Goal: Task Accomplishment & Management: Use online tool/utility

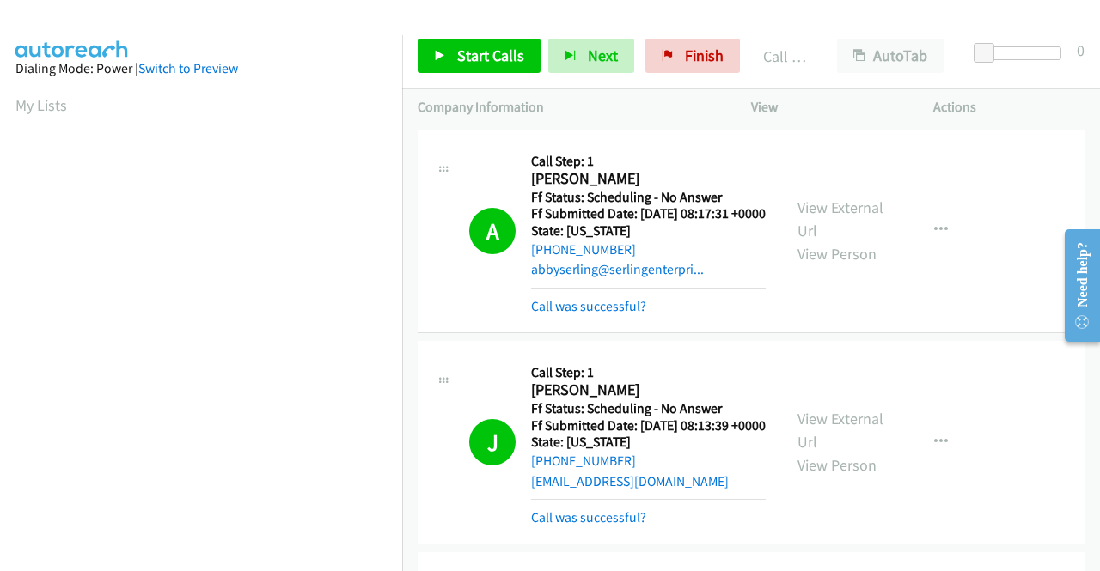
click at [688, 54] on span "Finish" at bounding box center [704, 56] width 39 height 20
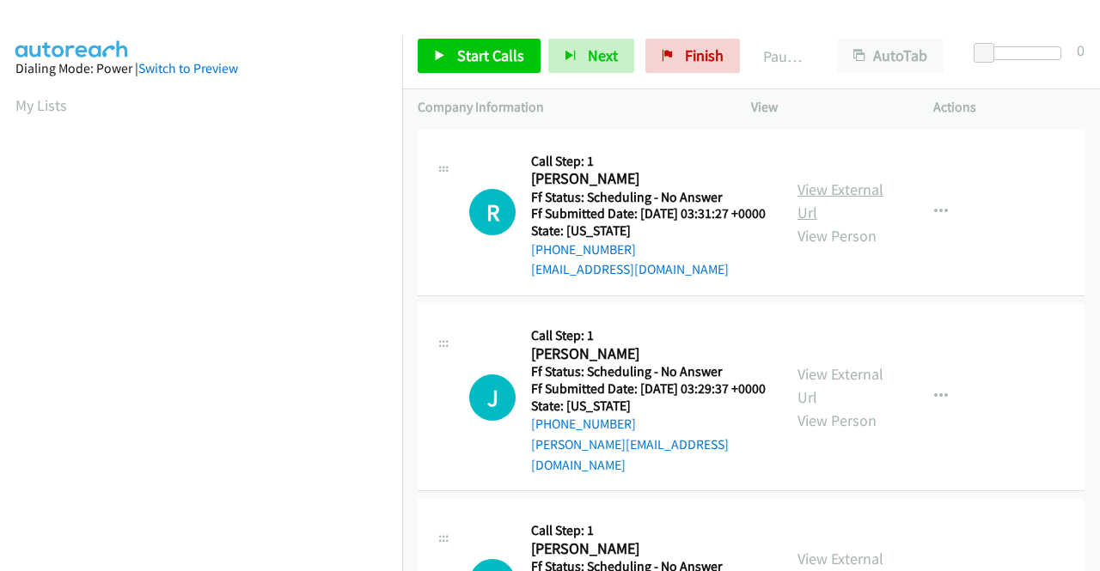
click at [859, 197] on link "View External Url" at bounding box center [840, 201] width 86 height 43
click at [825, 387] on link "View External Url" at bounding box center [840, 385] width 86 height 43
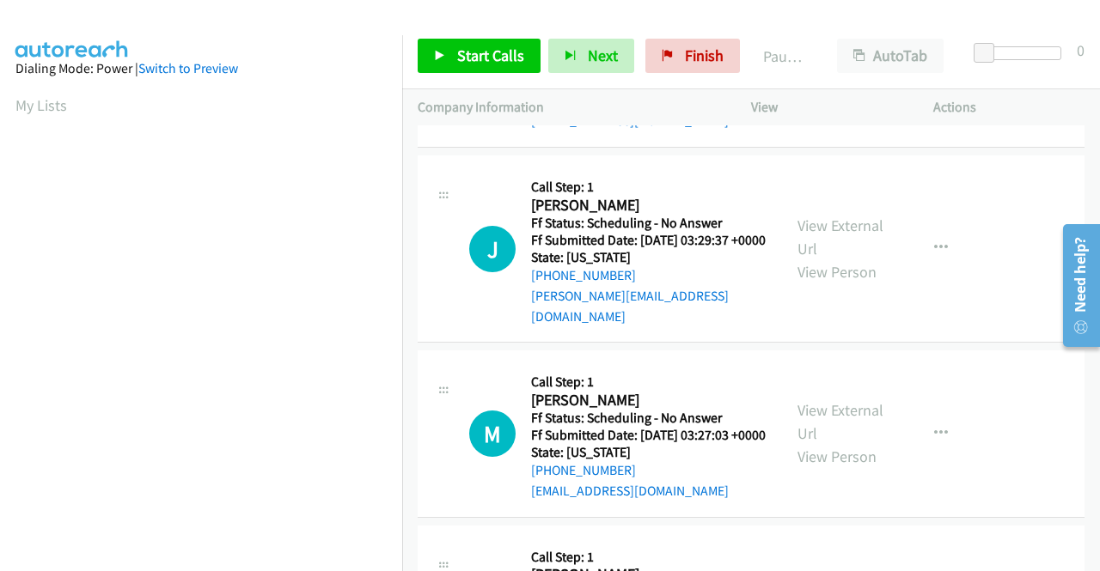
scroll to position [172, 0]
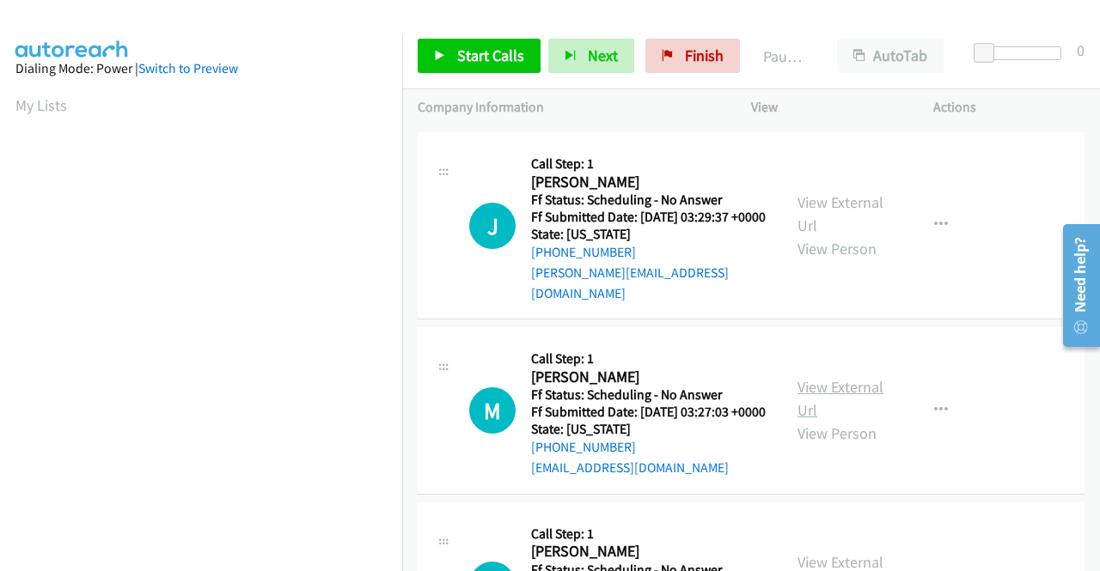
click at [818, 411] on link "View External Url" at bounding box center [840, 398] width 86 height 43
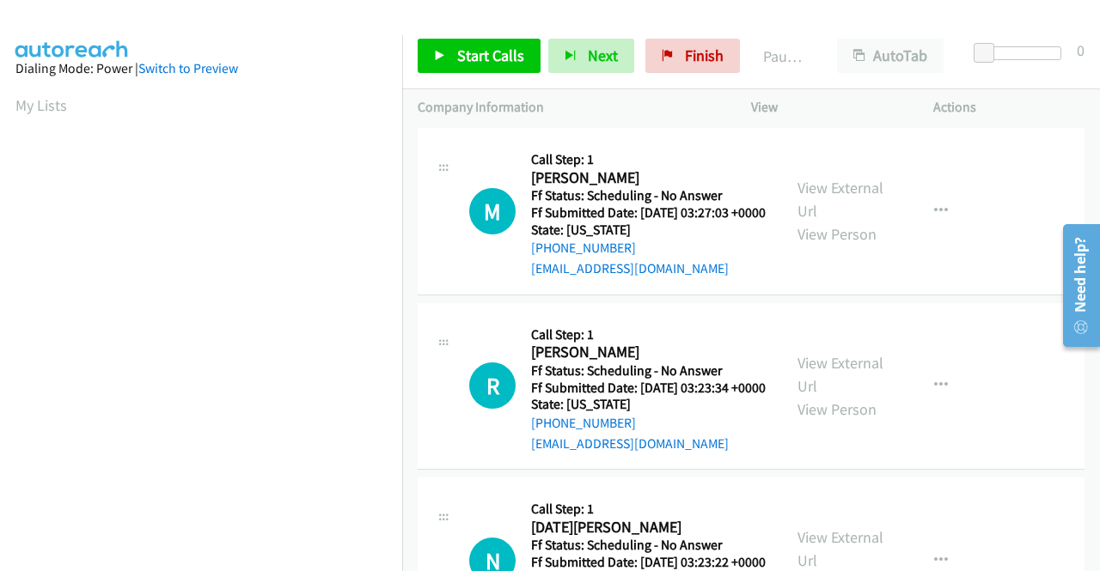
scroll to position [430, 0]
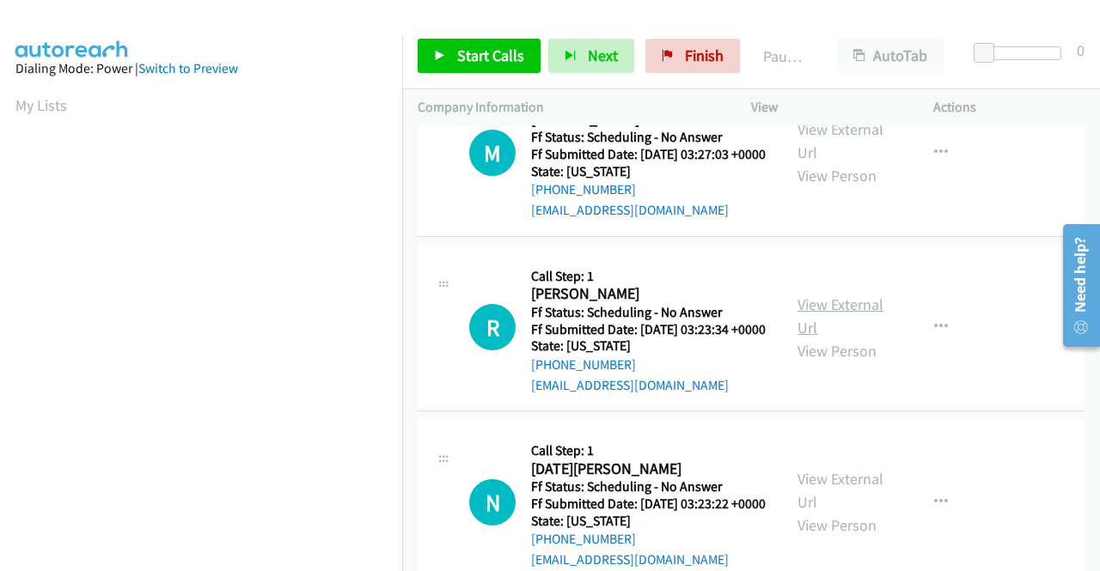
click at [844, 338] on link "View External Url" at bounding box center [840, 316] width 86 height 43
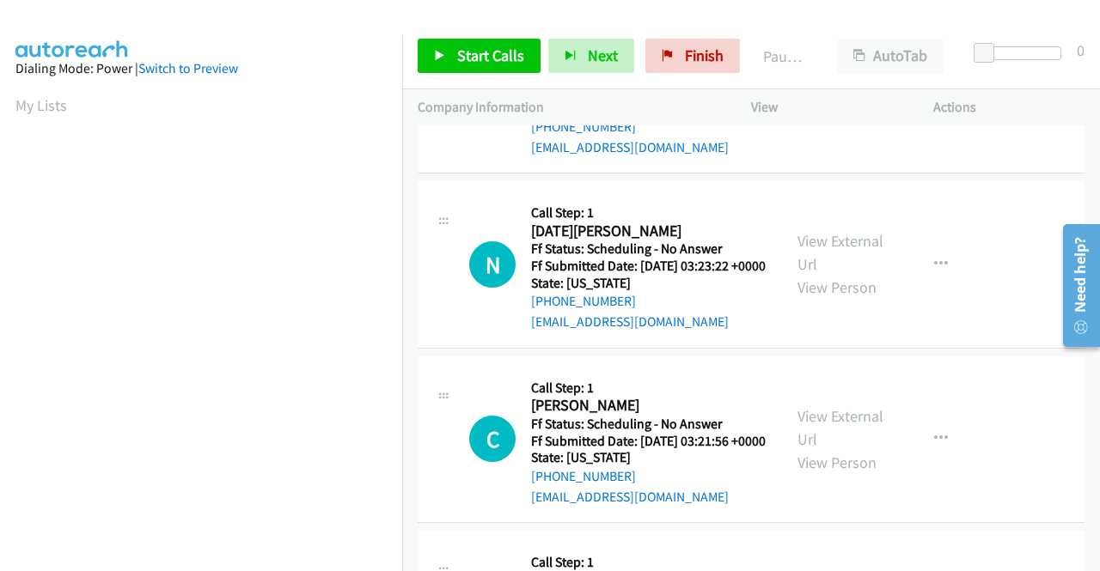
scroll to position [687, 0]
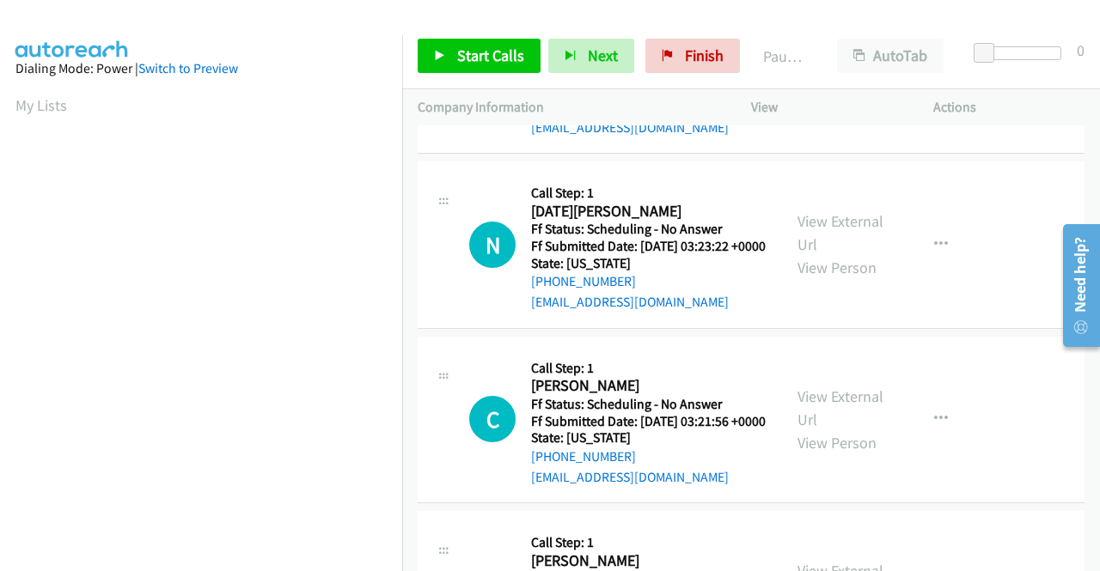
click at [876, 274] on div "View External Url View Person" at bounding box center [841, 245] width 89 height 70
click at [807, 254] on link "View External Url" at bounding box center [840, 232] width 86 height 43
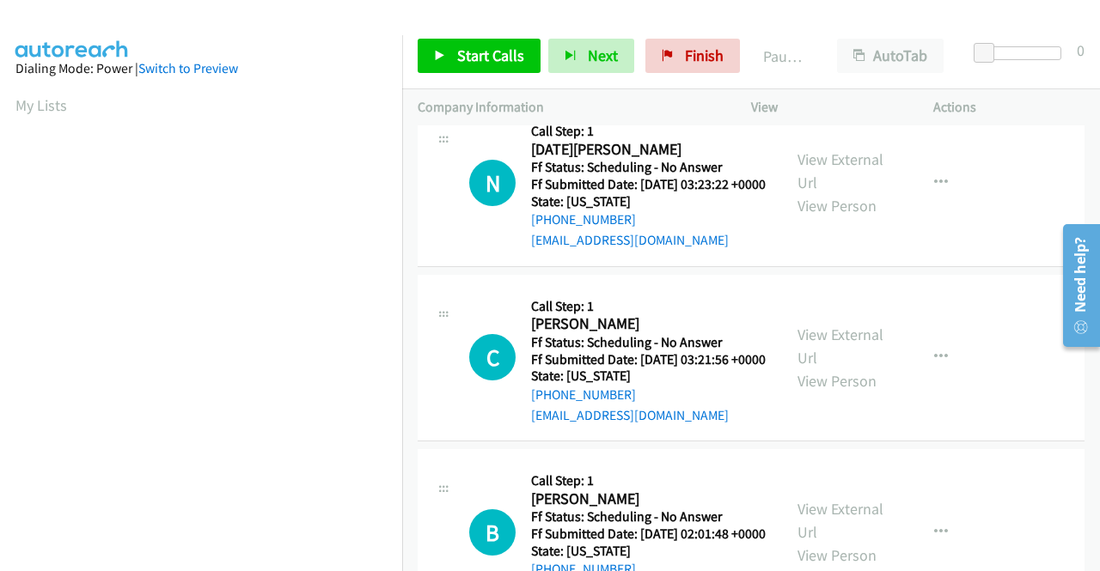
scroll to position [773, 0]
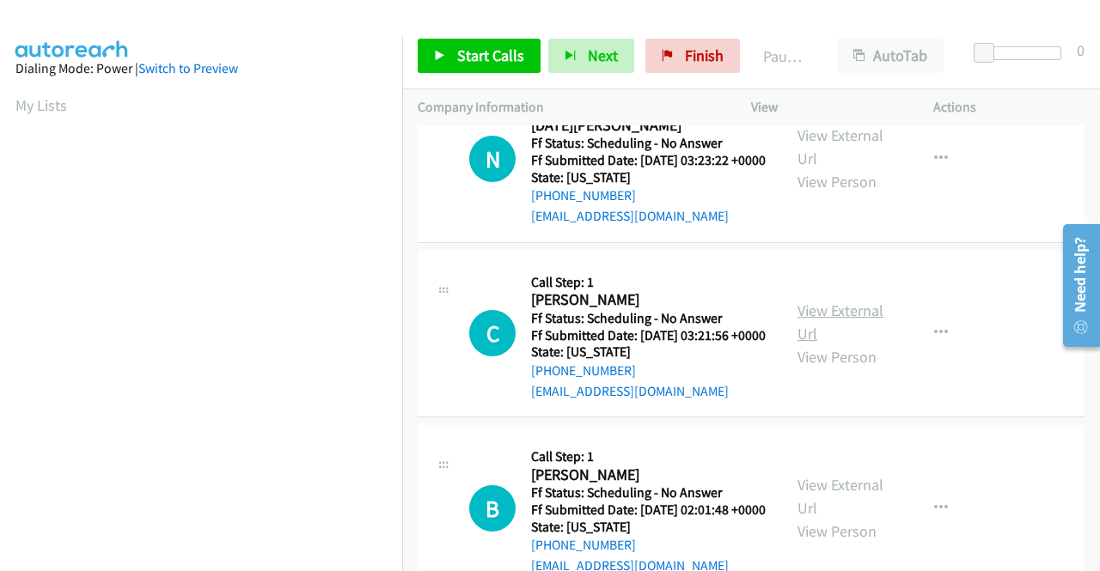
click at [848, 344] on link "View External Url" at bounding box center [840, 322] width 86 height 43
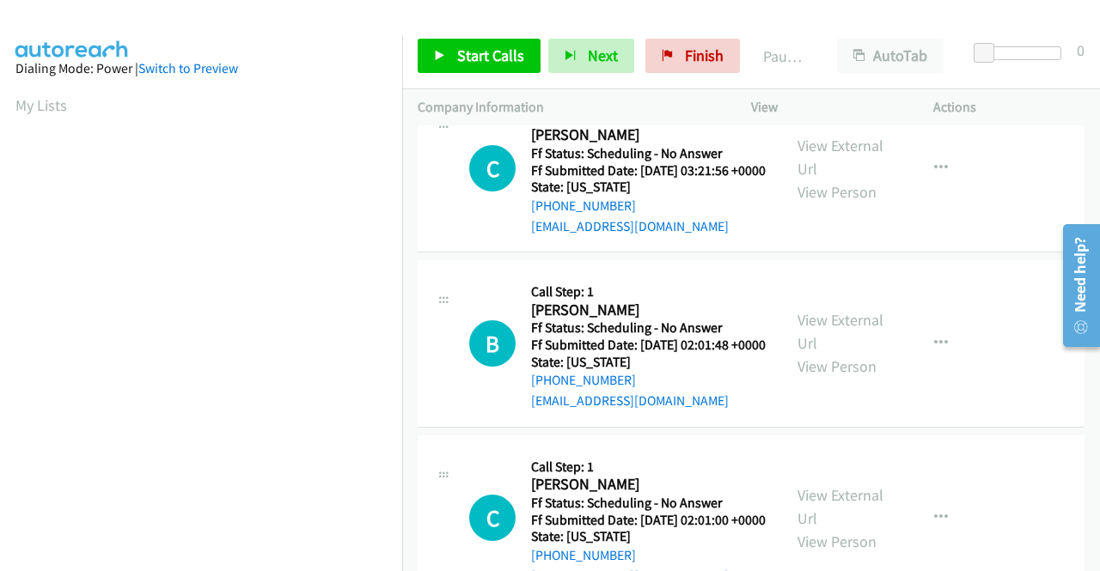
scroll to position [945, 0]
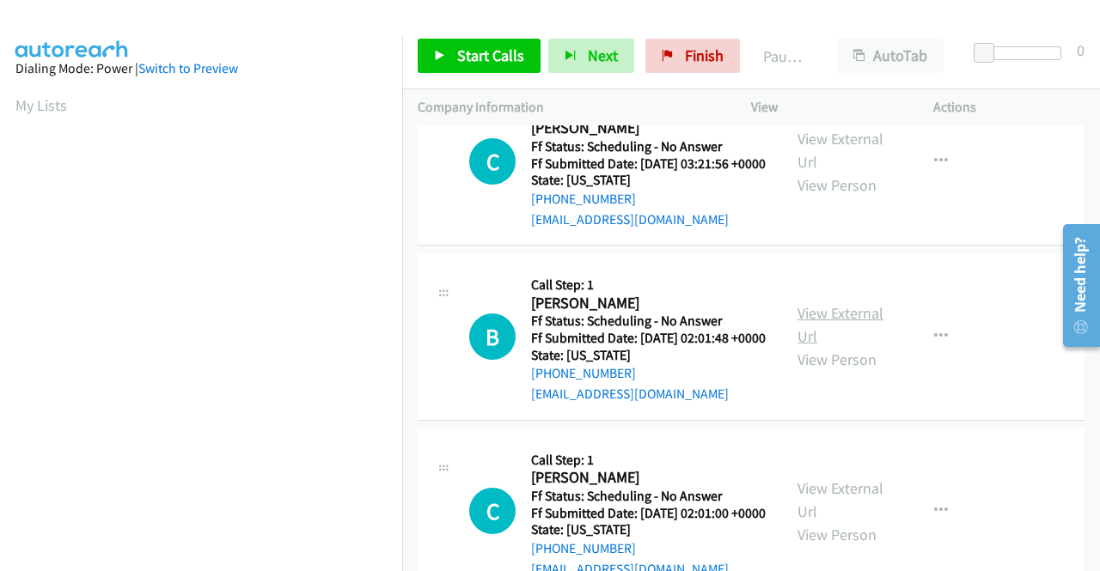
click at [828, 346] on link "View External Url" at bounding box center [840, 324] width 86 height 43
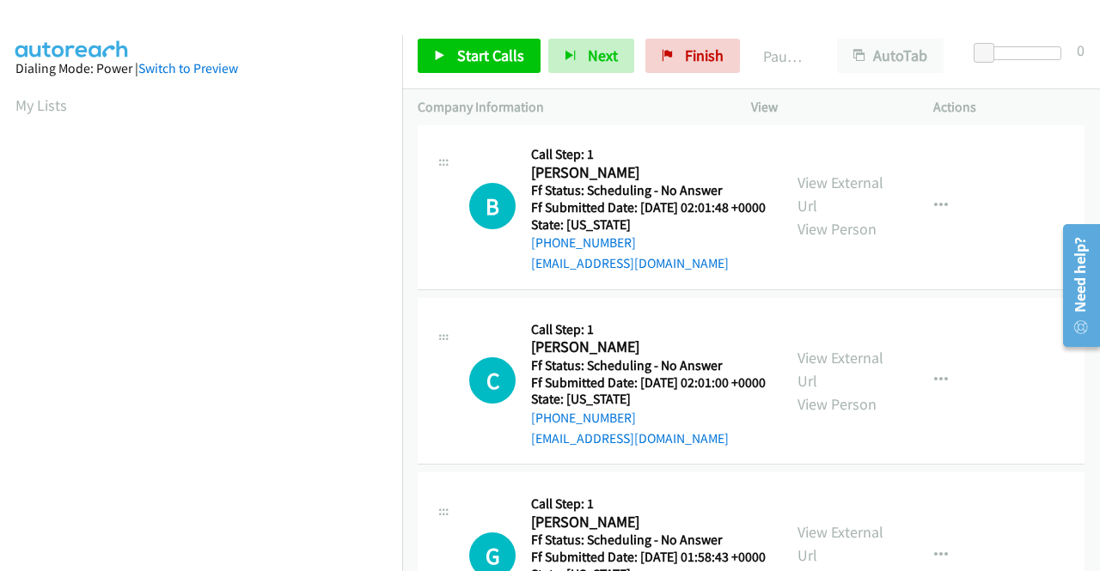
scroll to position [1117, 0]
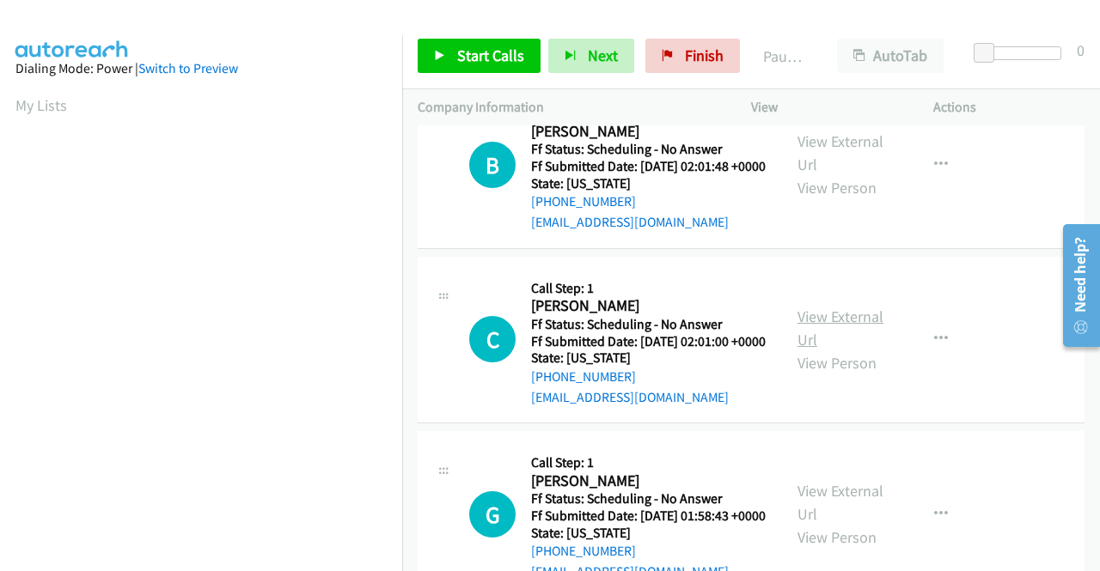
click at [808, 350] on link "View External Url" at bounding box center [840, 328] width 86 height 43
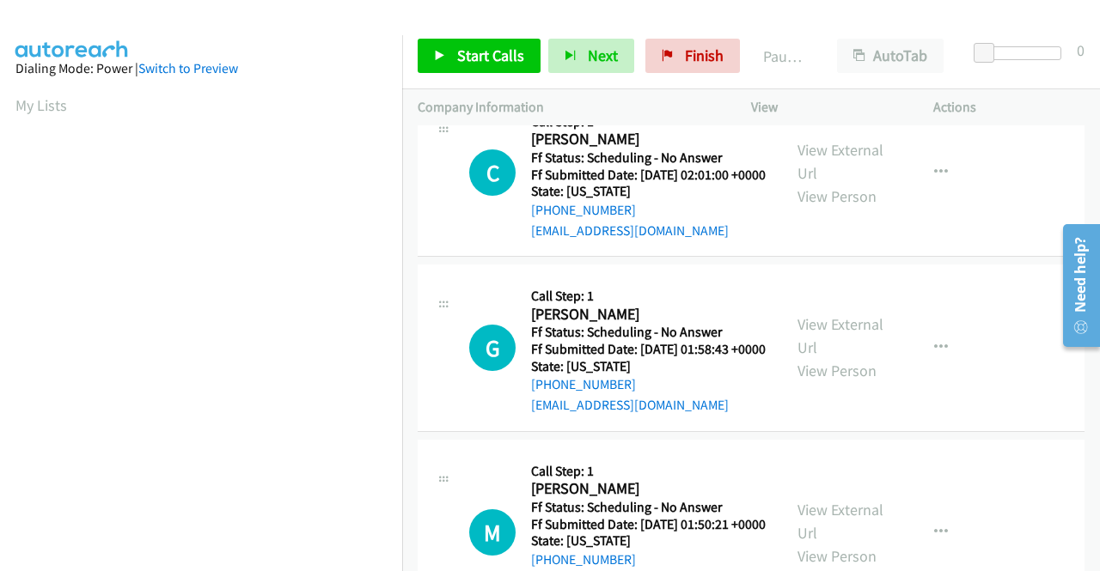
scroll to position [1289, 0]
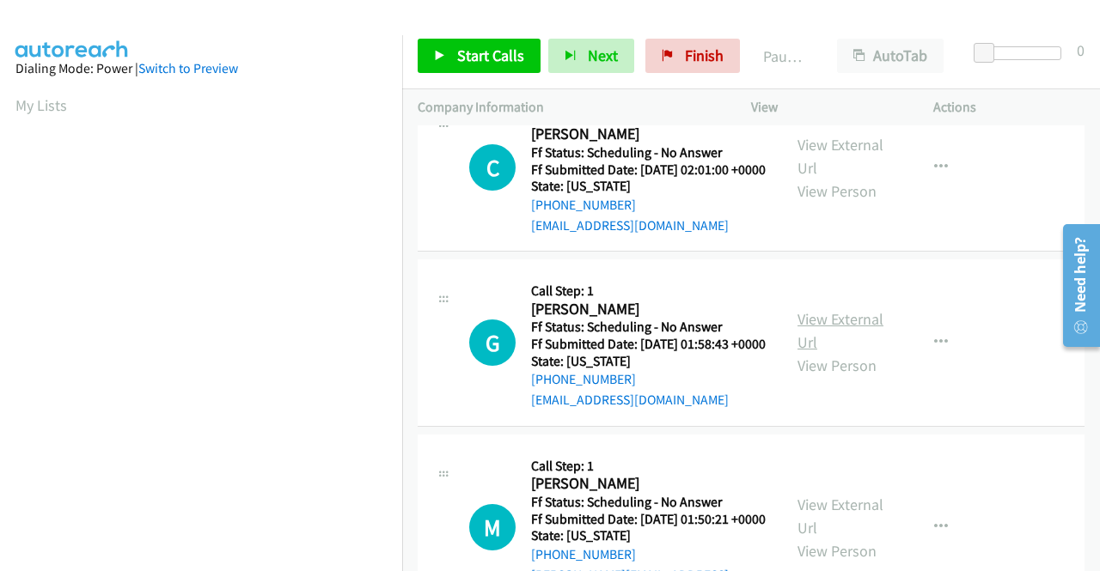
click at [840, 352] on link "View External Url" at bounding box center [840, 330] width 86 height 43
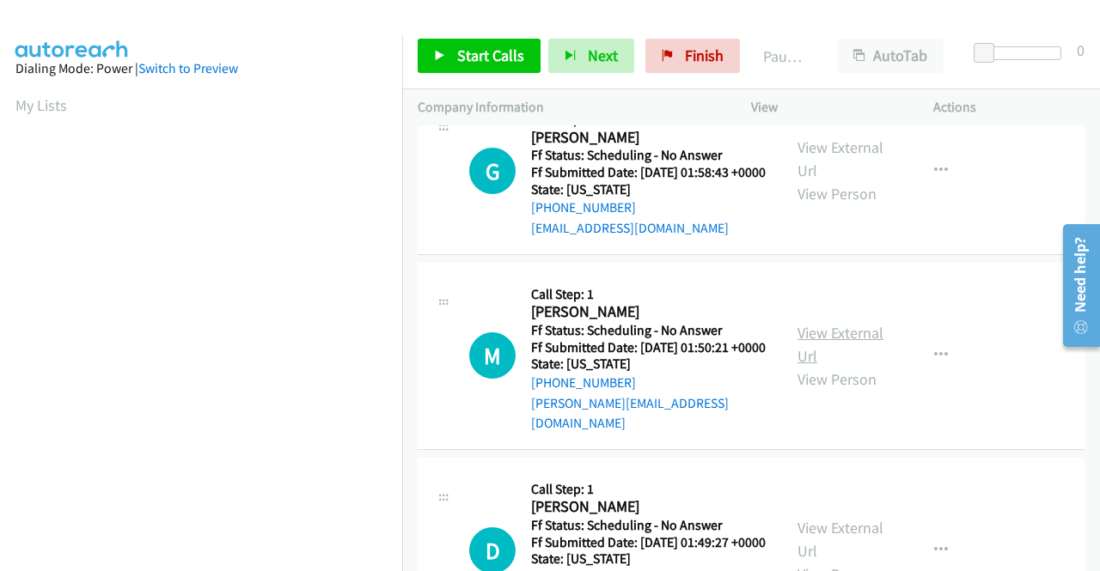
click at [830, 366] on link "View External Url" at bounding box center [840, 344] width 86 height 43
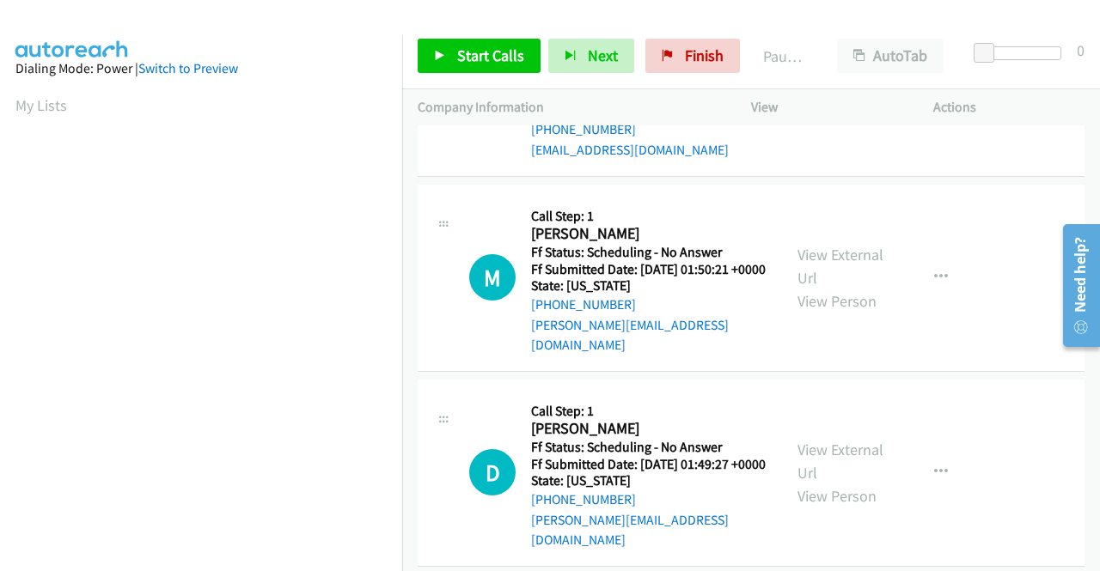
scroll to position [1632, 0]
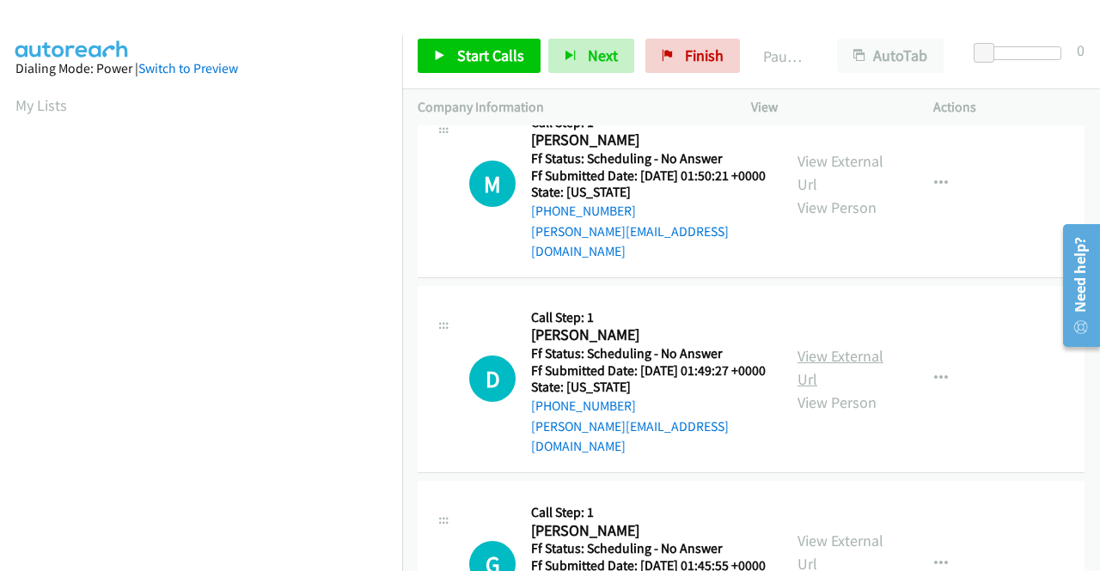
click at [843, 389] on link "View External Url" at bounding box center [840, 367] width 86 height 43
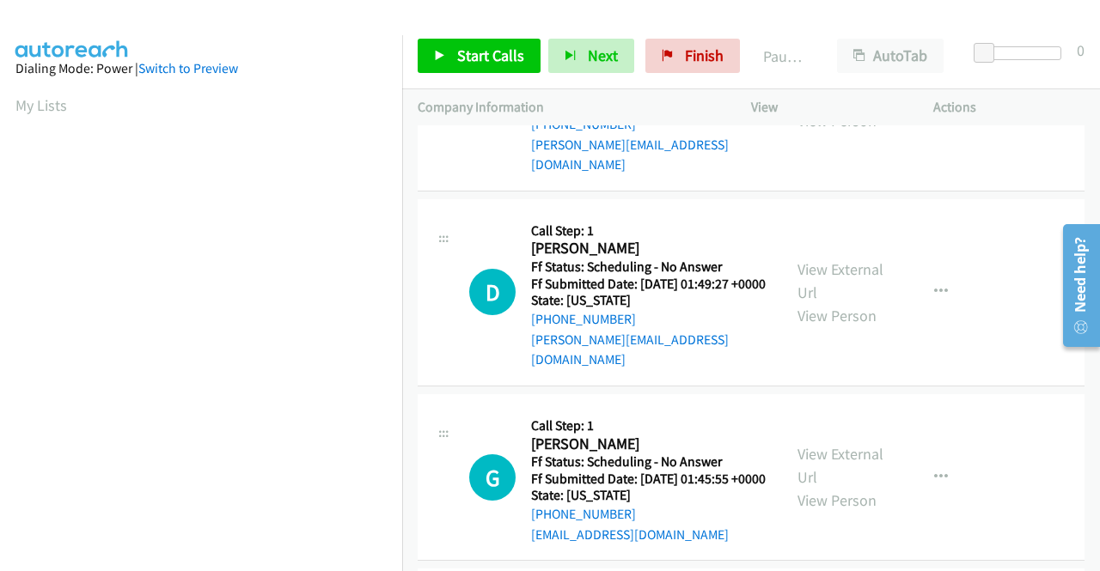
scroll to position [1804, 0]
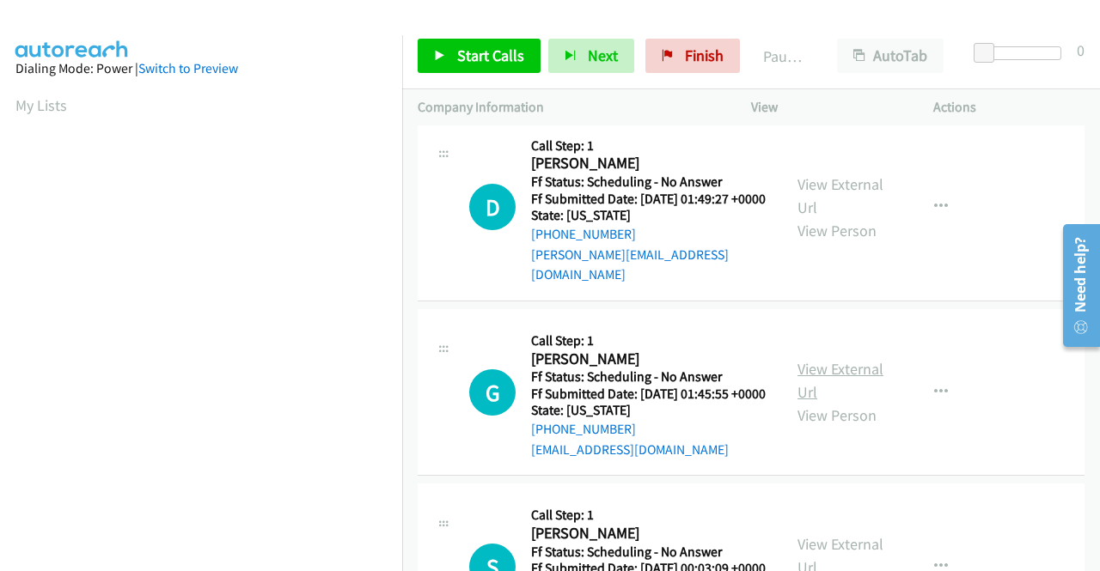
click at [824, 402] on link "View External Url" at bounding box center [840, 380] width 86 height 43
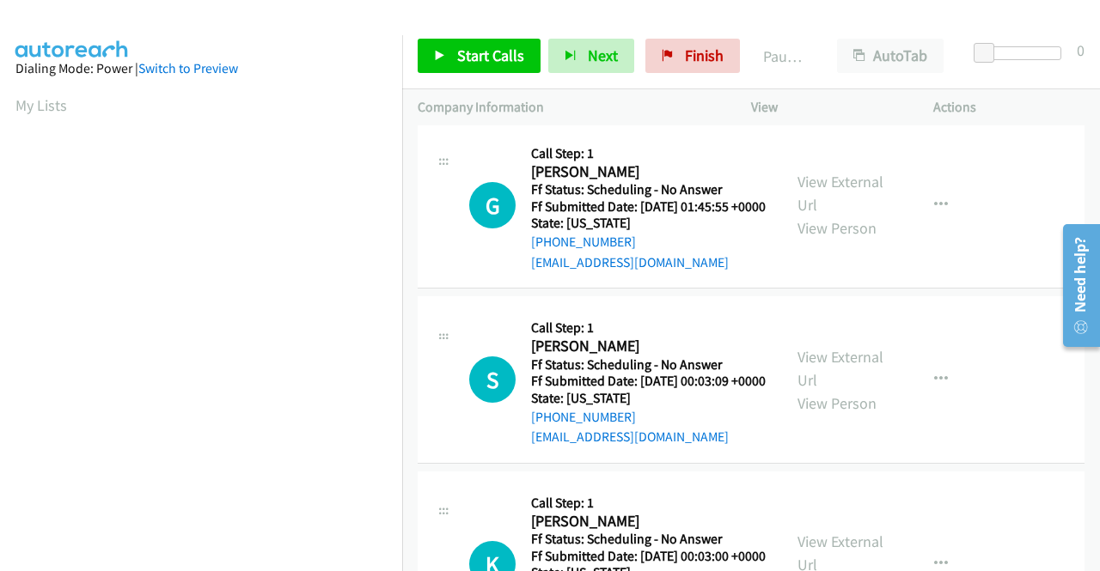
scroll to position [2062, 0]
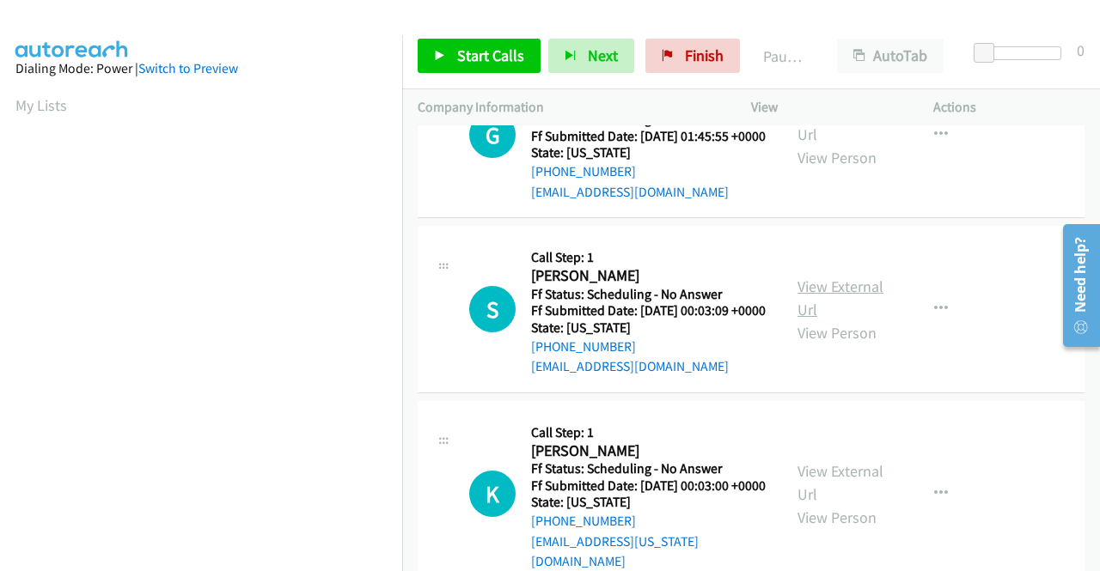
click at [817, 320] on link "View External Url" at bounding box center [840, 298] width 86 height 43
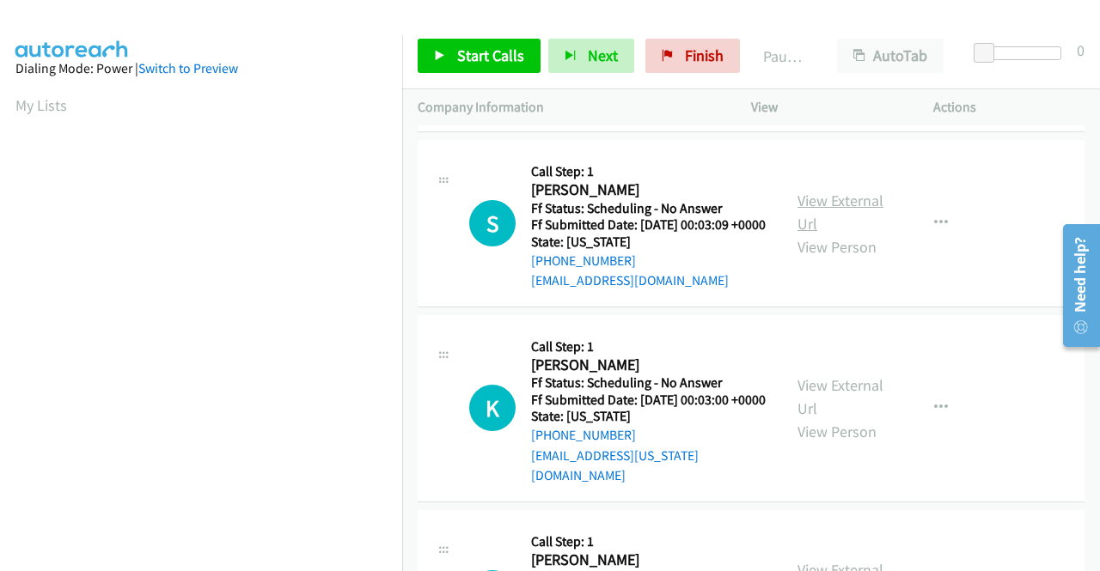
scroll to position [2234, 0]
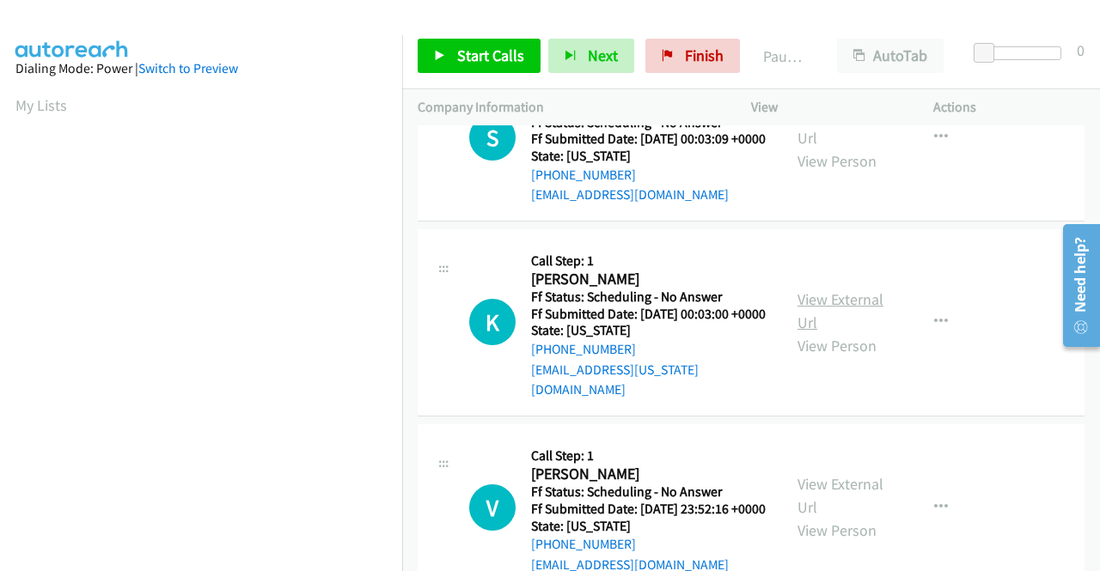
click at [804, 332] on link "View External Url" at bounding box center [840, 310] width 86 height 43
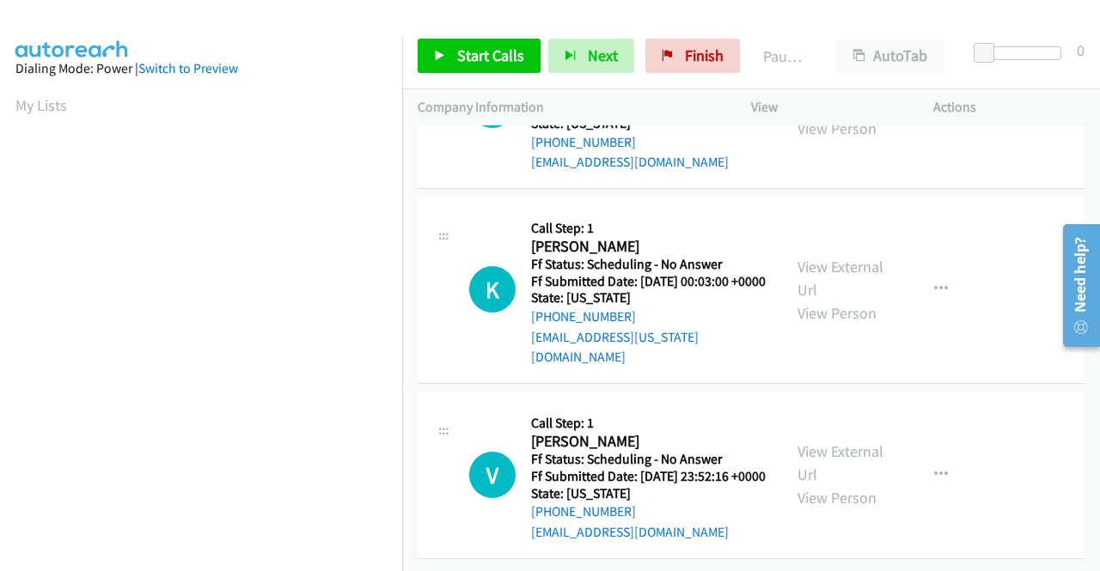
scroll to position [2447, 0]
click at [830, 442] on link "View External Url" at bounding box center [840, 463] width 86 height 43
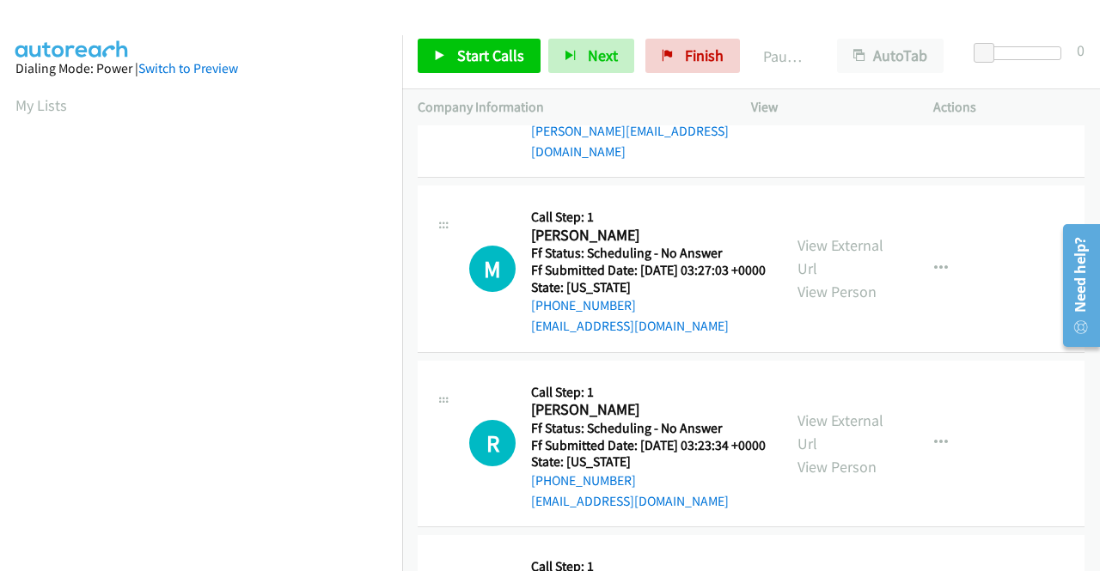
scroll to position [0, 0]
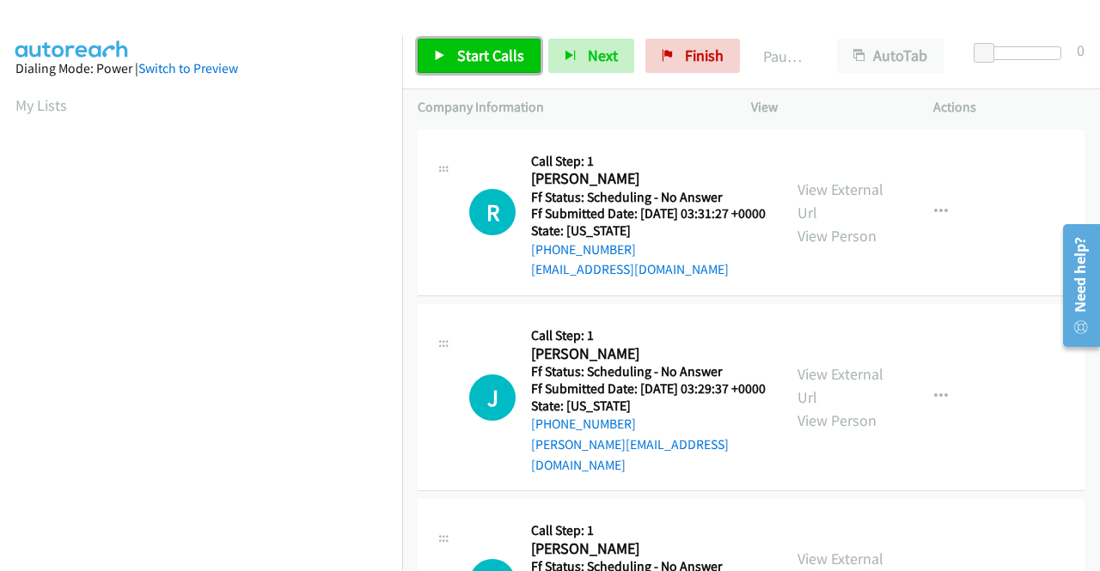
click at [474, 59] on span "Start Calls" at bounding box center [490, 56] width 67 height 20
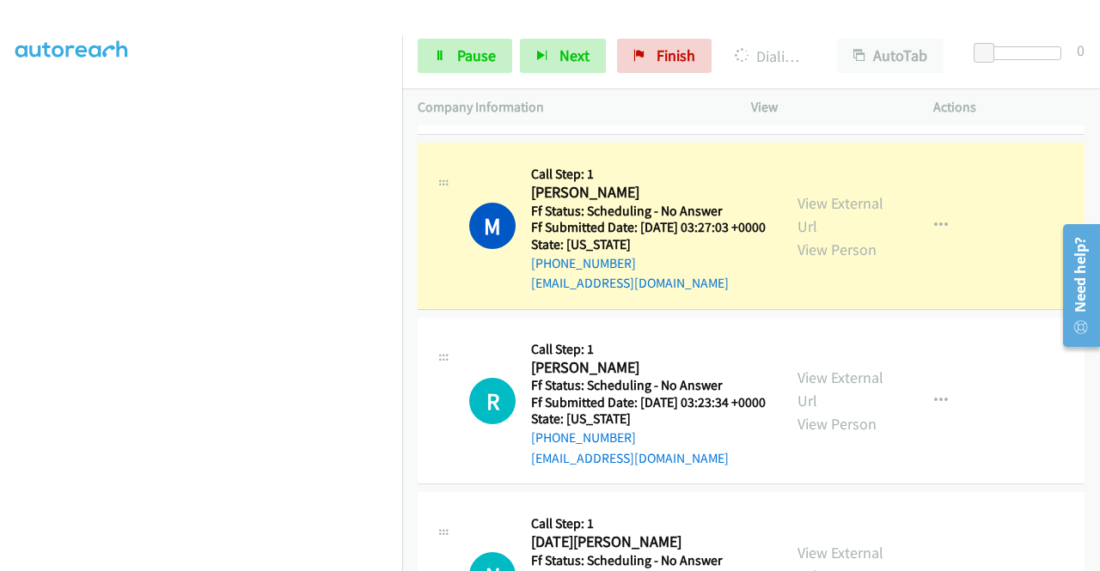
scroll to position [392, 0]
click at [453, 61] on link "Pause" at bounding box center [464, 56] width 94 height 34
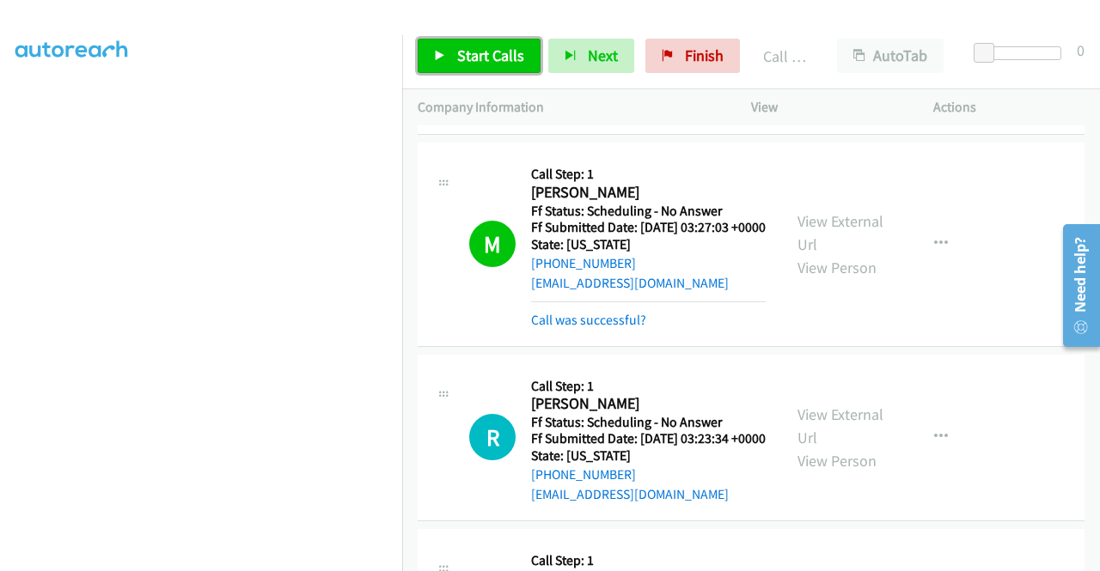
click at [478, 50] on span "Start Calls" at bounding box center [490, 56] width 67 height 20
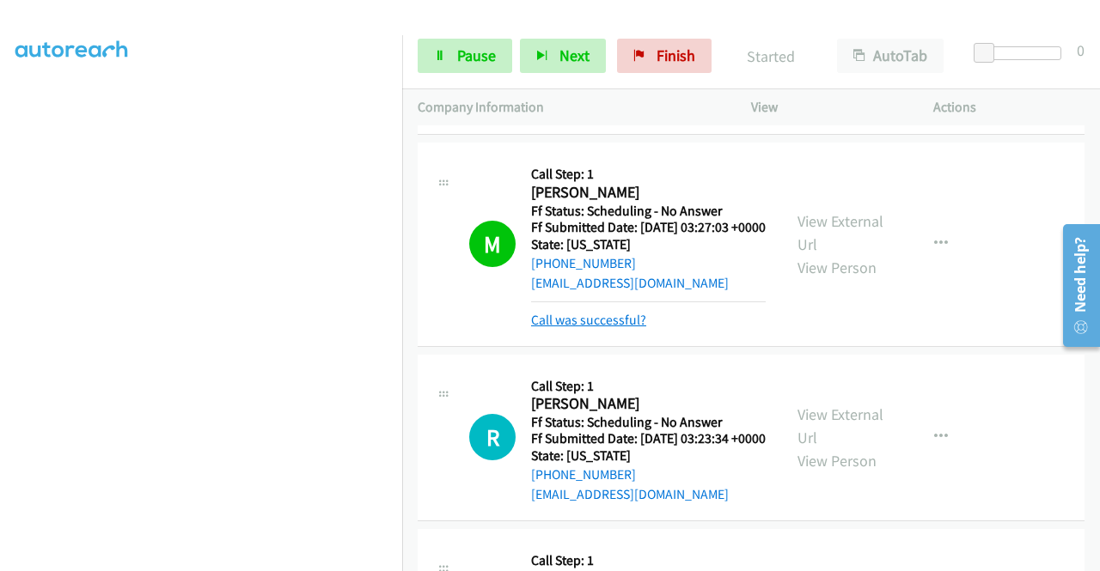
click at [612, 328] on link "Call was successful?" at bounding box center [588, 320] width 115 height 16
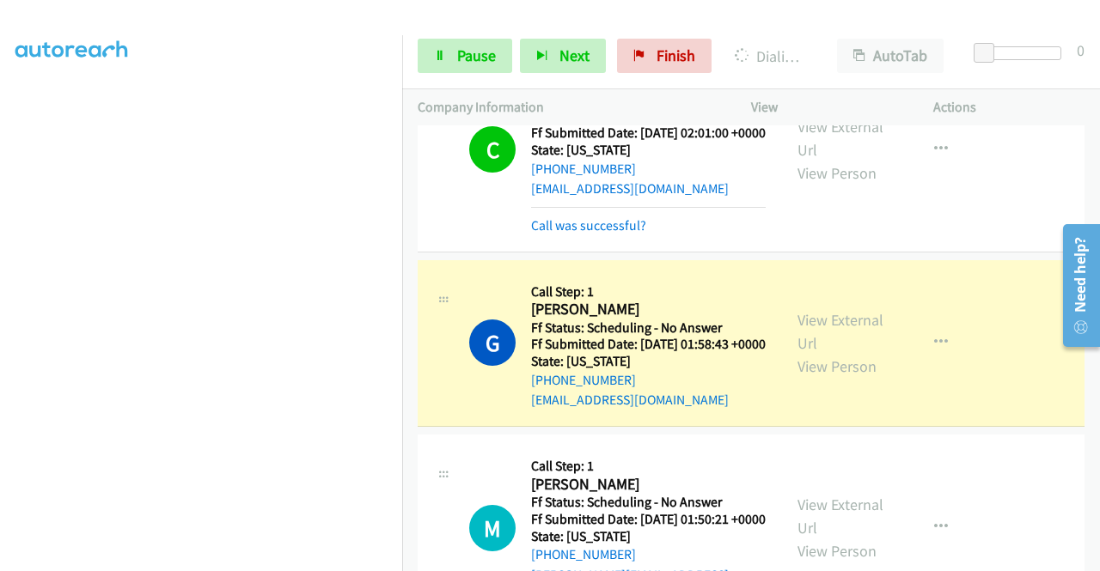
scroll to position [1546, 0]
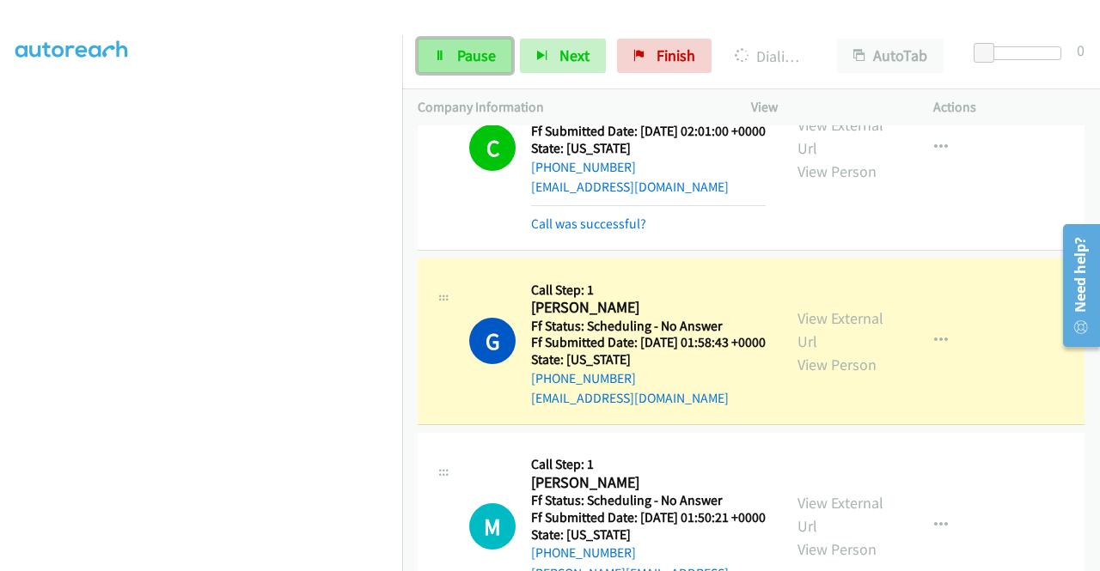
click at [478, 65] on link "Pause" at bounding box center [464, 56] width 94 height 34
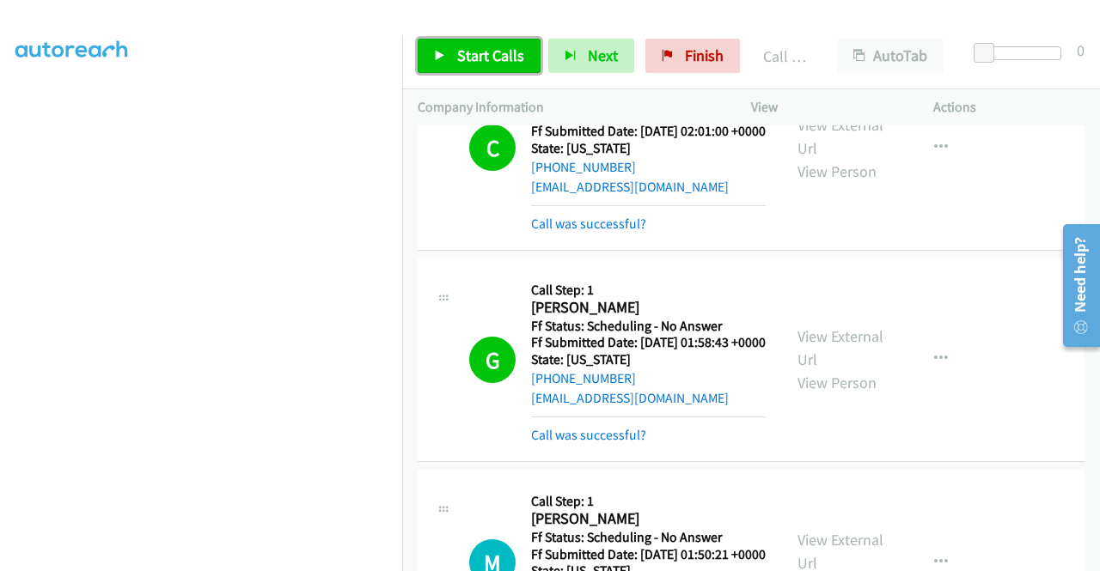
click at [507, 52] on span "Start Calls" at bounding box center [490, 56] width 67 height 20
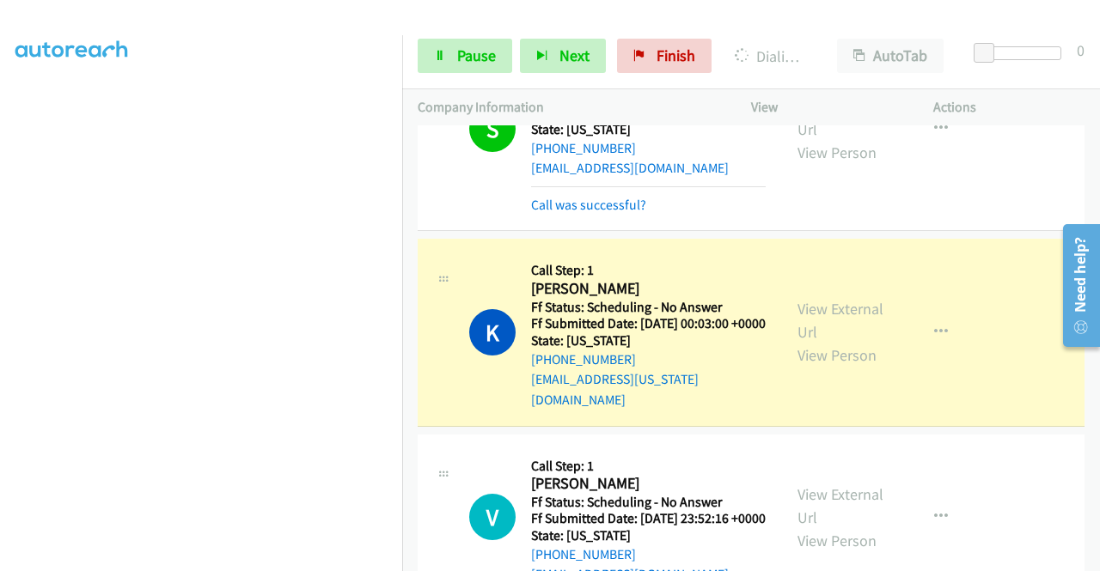
scroll to position [2835, 0]
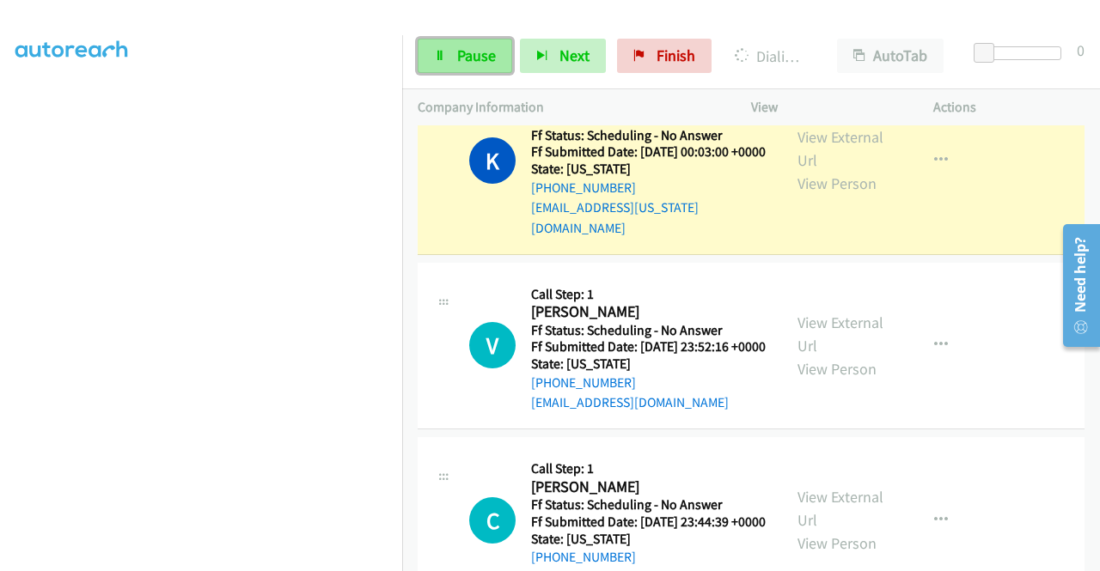
click at [478, 58] on span "Pause" at bounding box center [476, 56] width 39 height 20
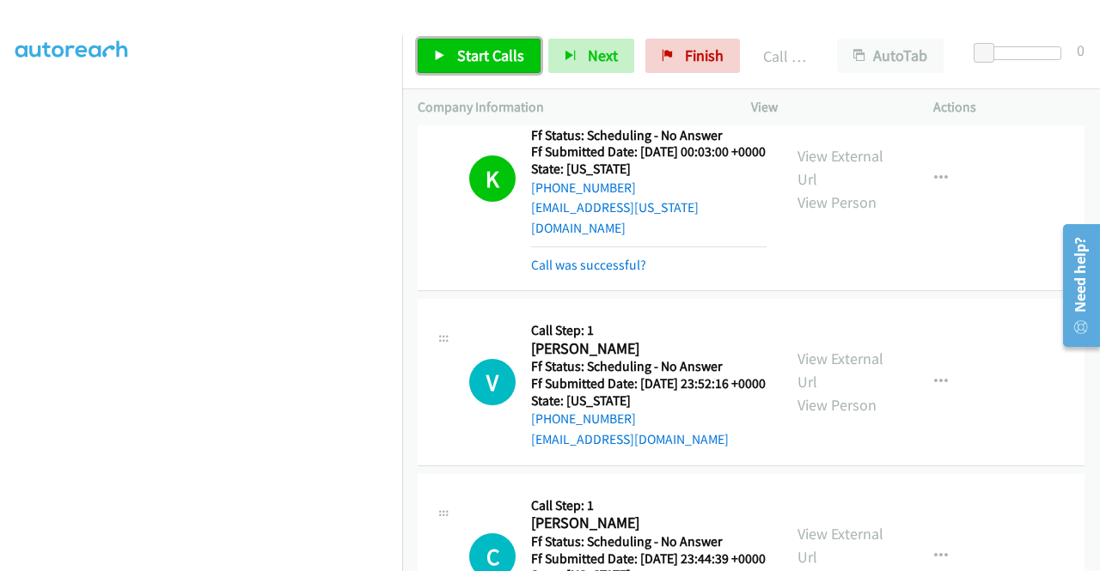
click at [485, 52] on span "Start Calls" at bounding box center [490, 56] width 67 height 20
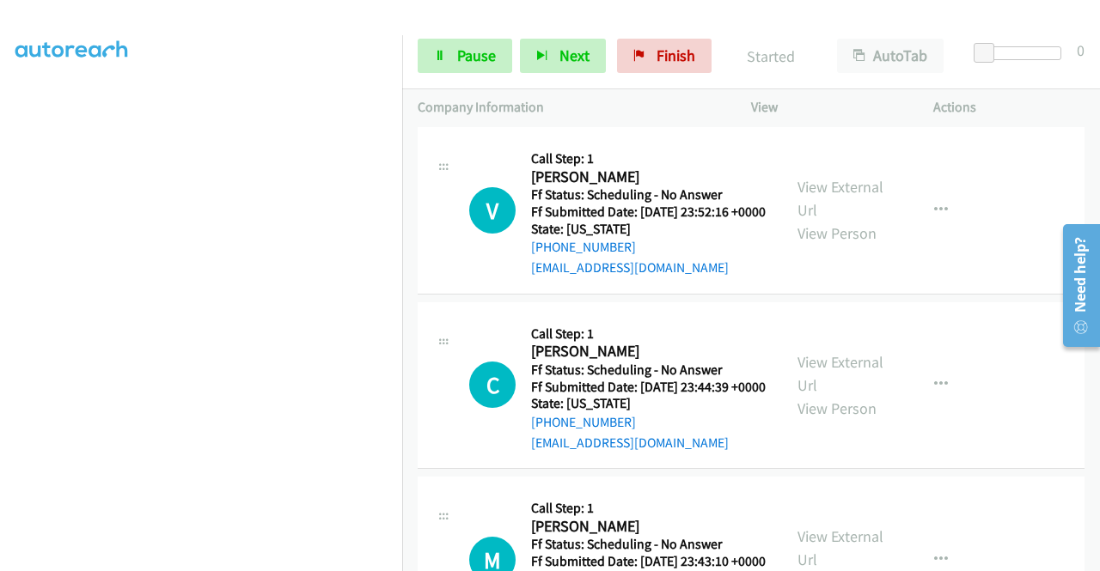
scroll to position [3093, 0]
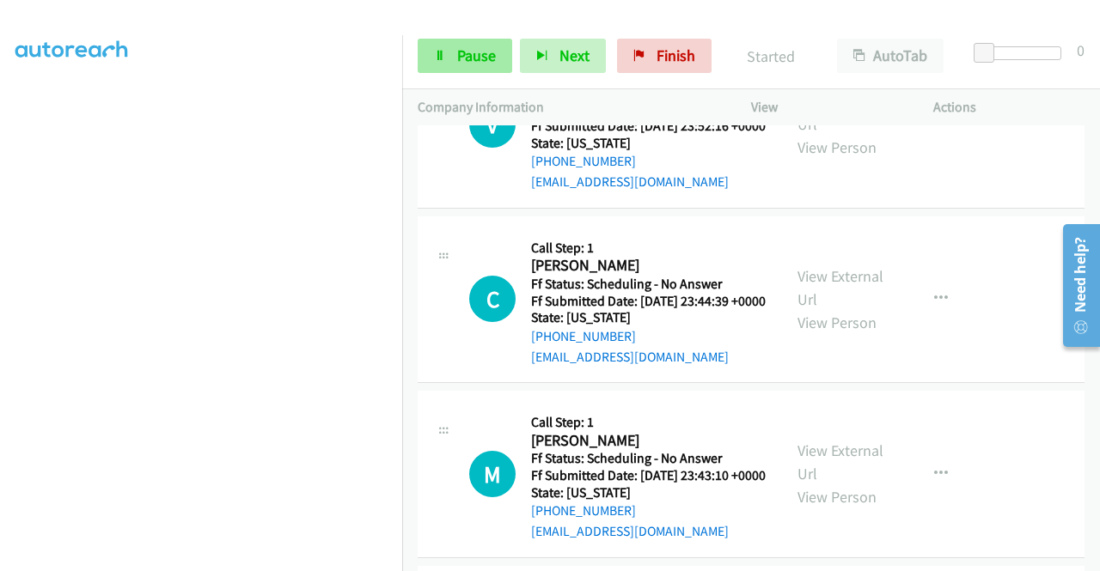
drag, startPoint x: 472, startPoint y: 34, endPoint x: 462, endPoint y: 52, distance: 21.1
click at [471, 37] on div "Start Calls Pause Next Finish Started AutoTab AutoTab 0" at bounding box center [751, 56] width 698 height 66
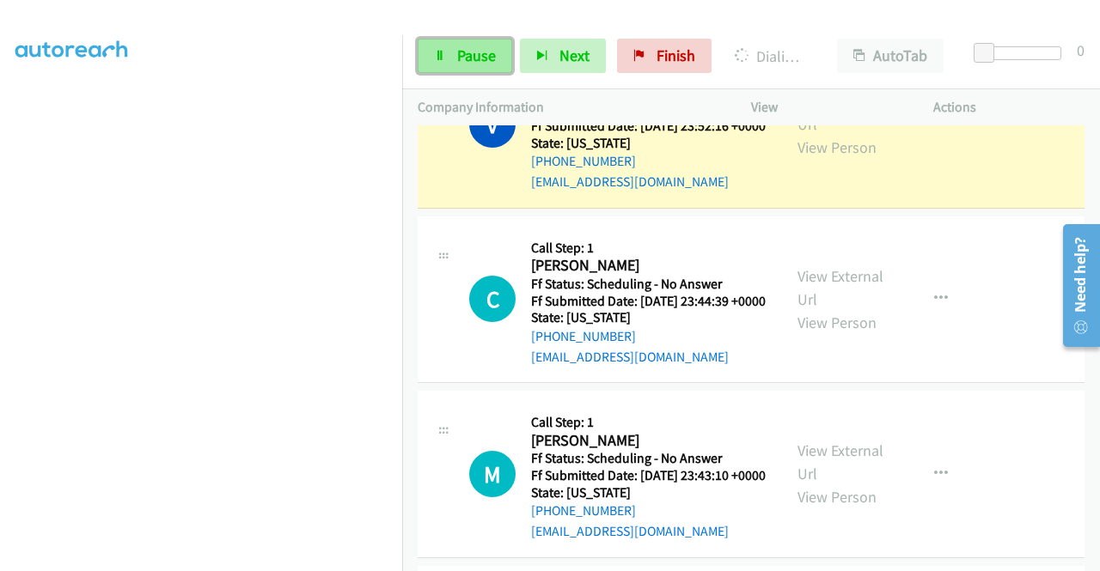
click at [460, 56] on span "Pause" at bounding box center [476, 56] width 39 height 20
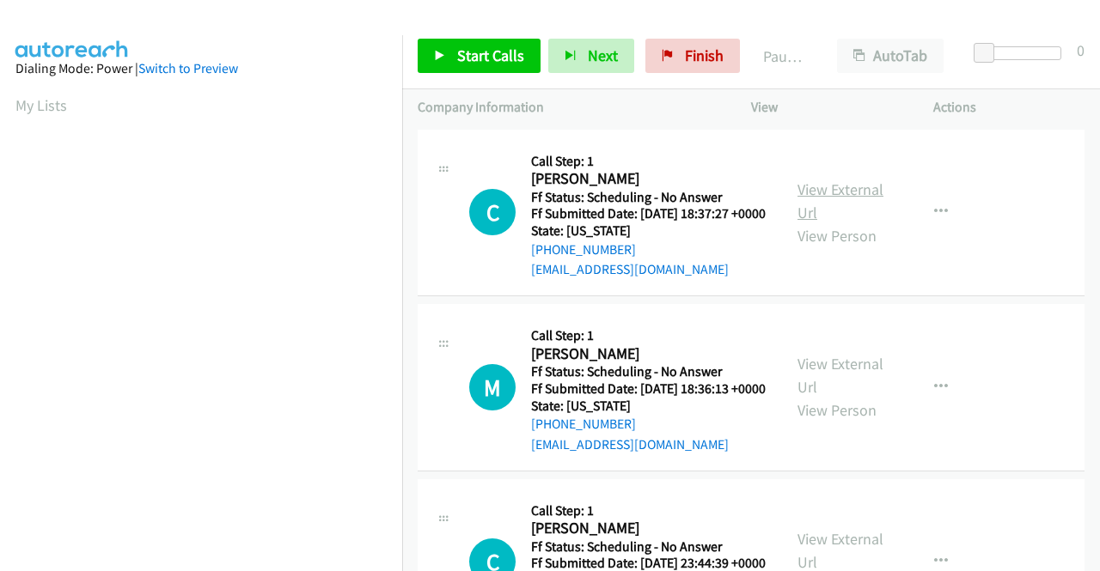
click at [850, 197] on link "View External Url" at bounding box center [840, 201] width 86 height 43
click at [826, 389] on link "View External Url" at bounding box center [840, 375] width 86 height 43
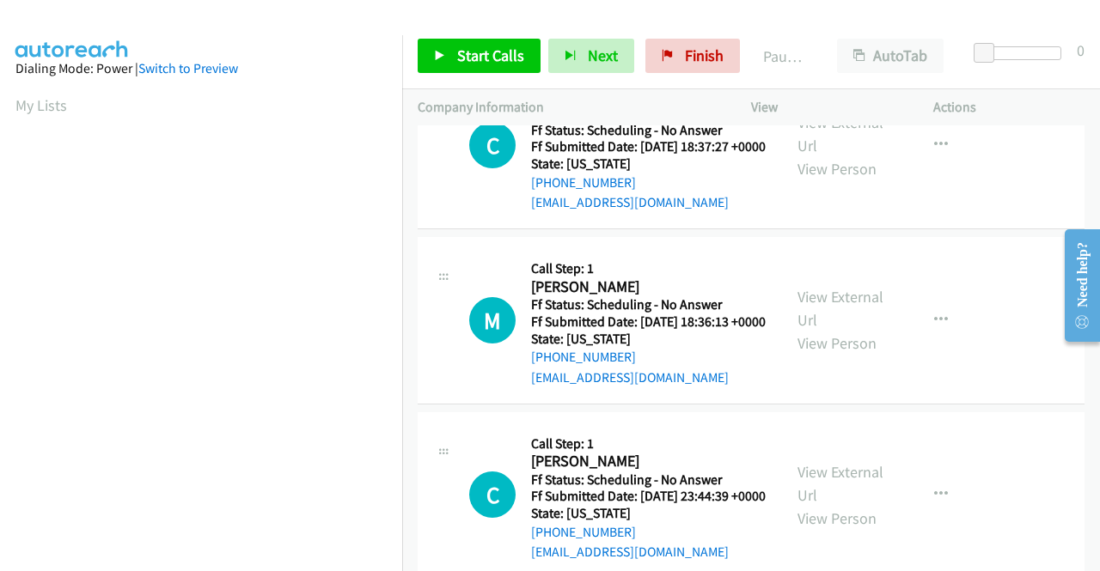
scroll to position [172, 0]
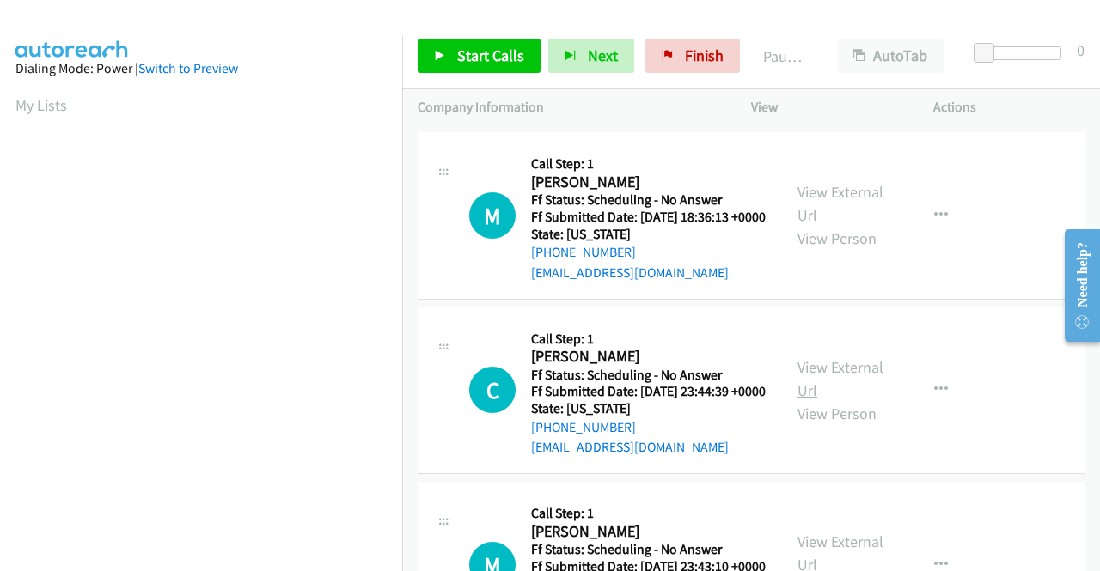
click at [833, 400] on link "View External Url" at bounding box center [840, 378] width 86 height 43
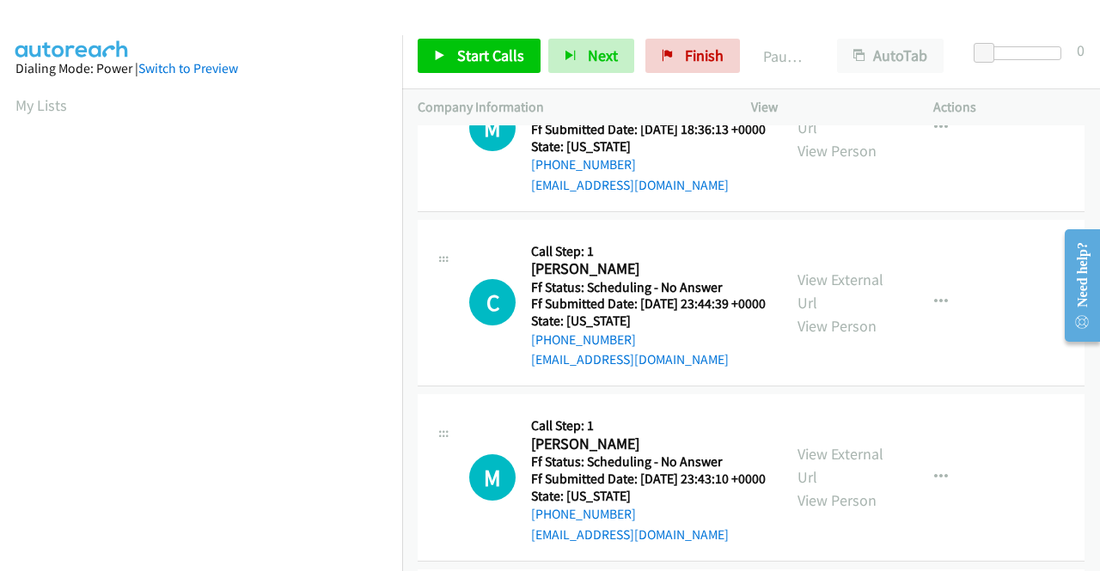
scroll to position [344, 0]
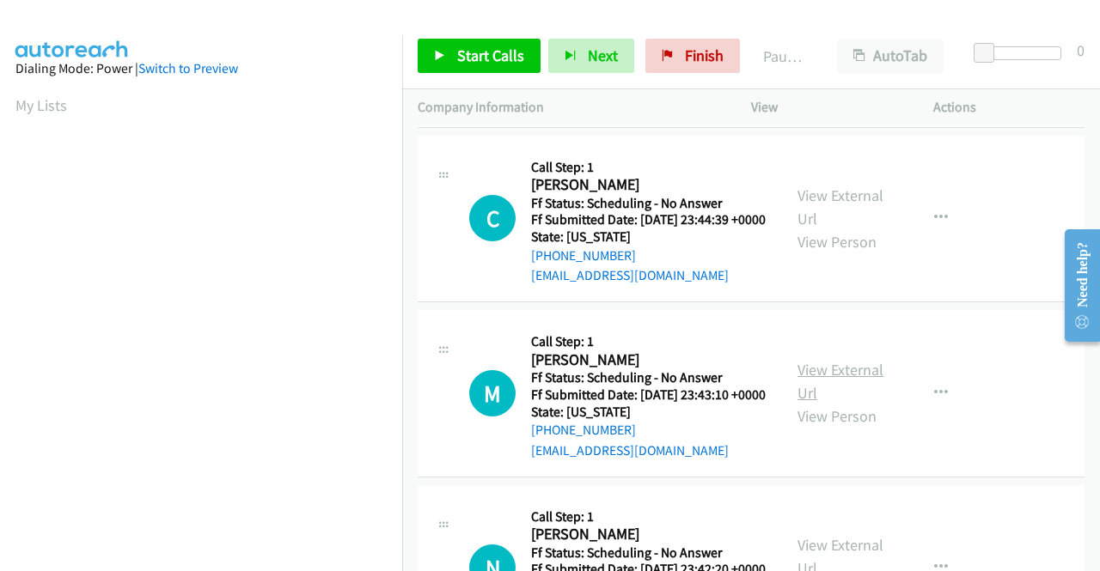
click at [860, 403] on link "View External Url" at bounding box center [840, 381] width 86 height 43
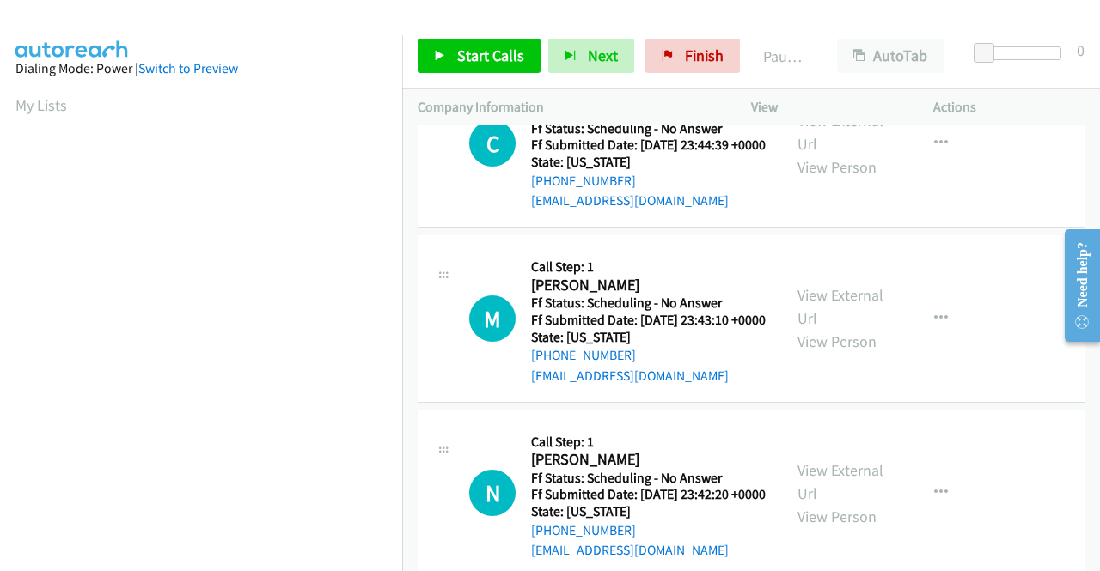
scroll to position [515, 0]
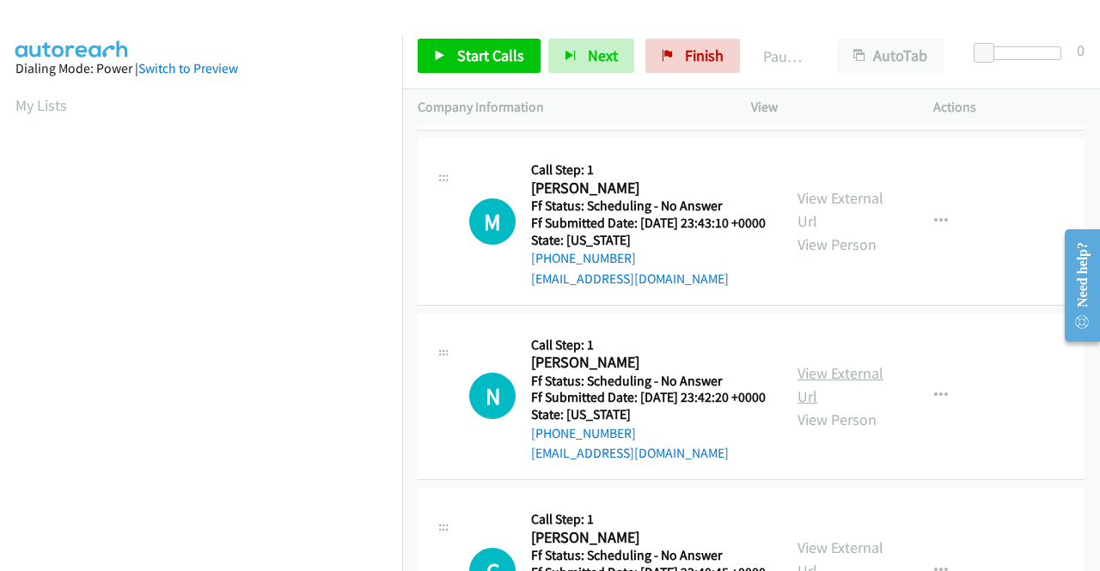
click at [834, 406] on link "View External Url" at bounding box center [840, 384] width 86 height 43
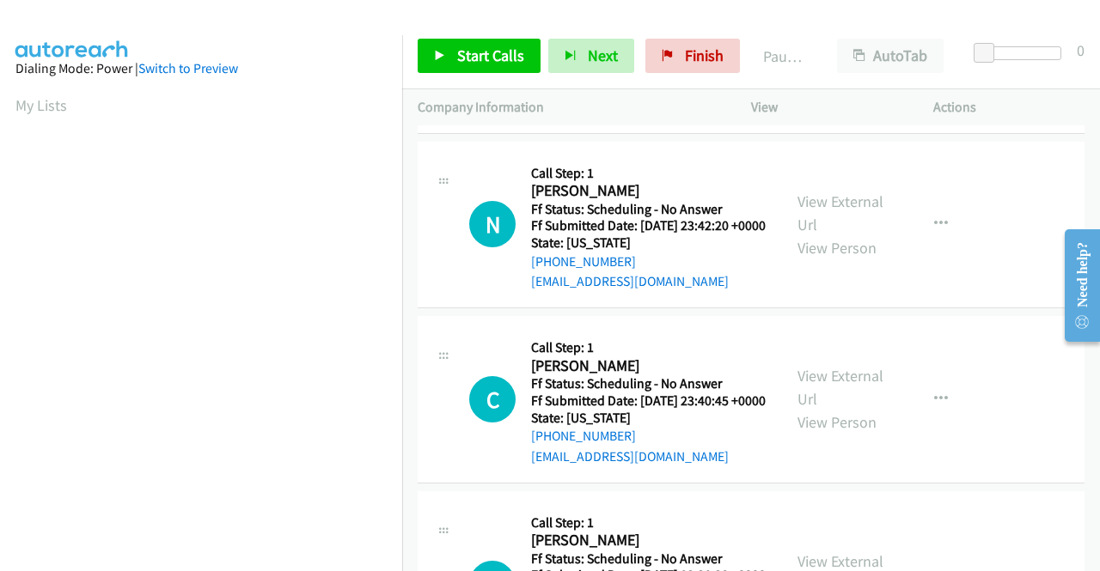
scroll to position [773, 0]
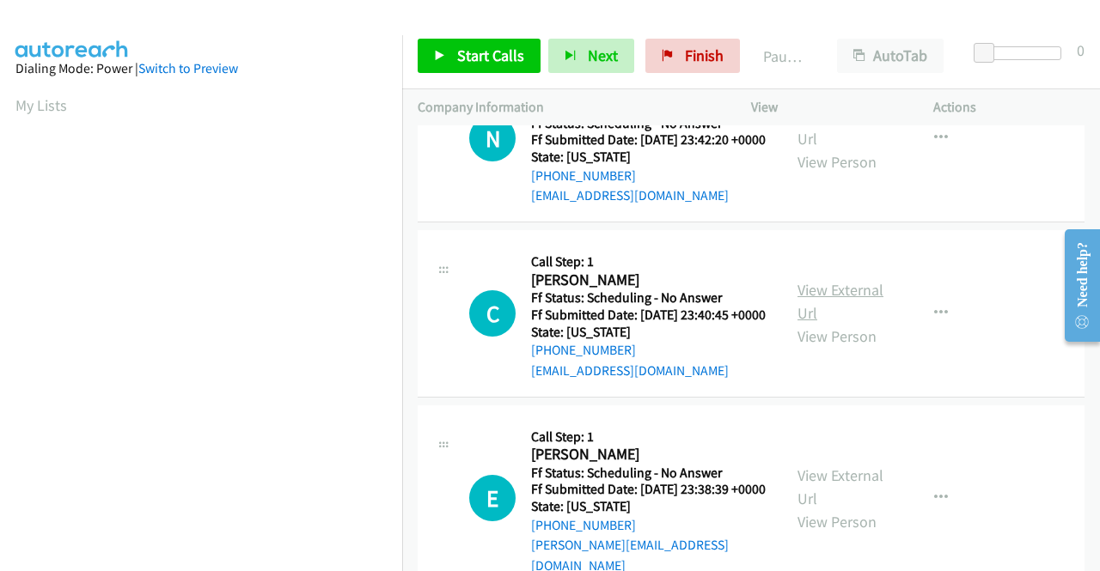
click at [826, 323] on link "View External Url" at bounding box center [840, 301] width 86 height 43
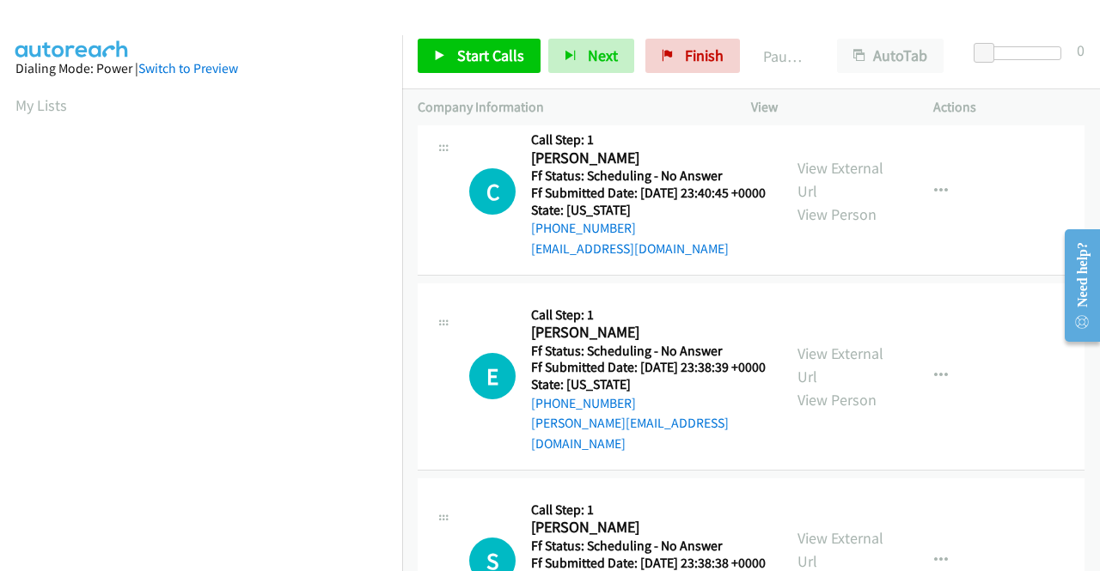
scroll to position [945, 0]
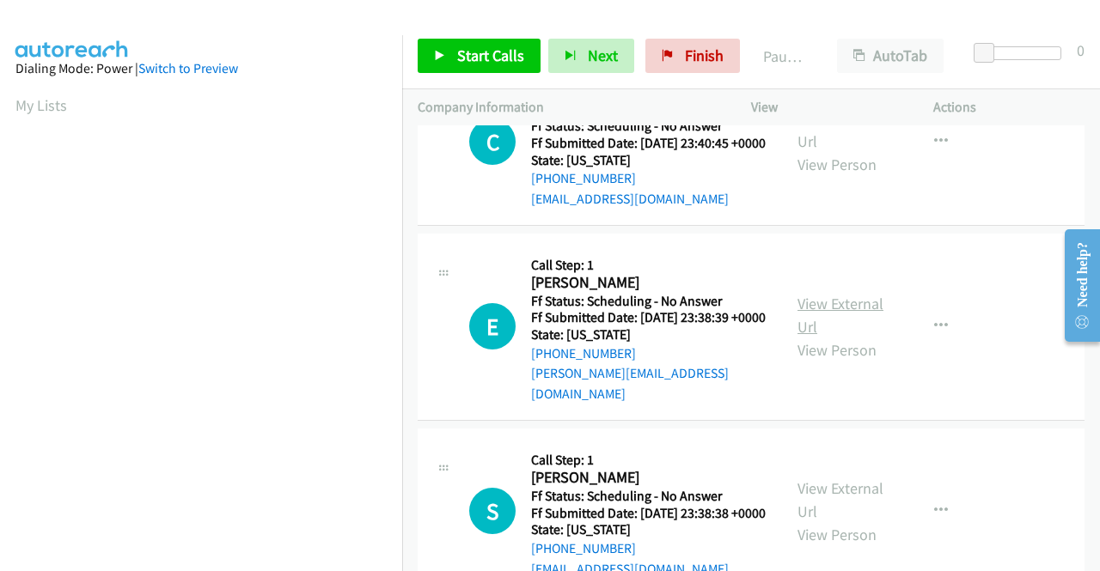
click at [814, 337] on link "View External Url" at bounding box center [840, 315] width 86 height 43
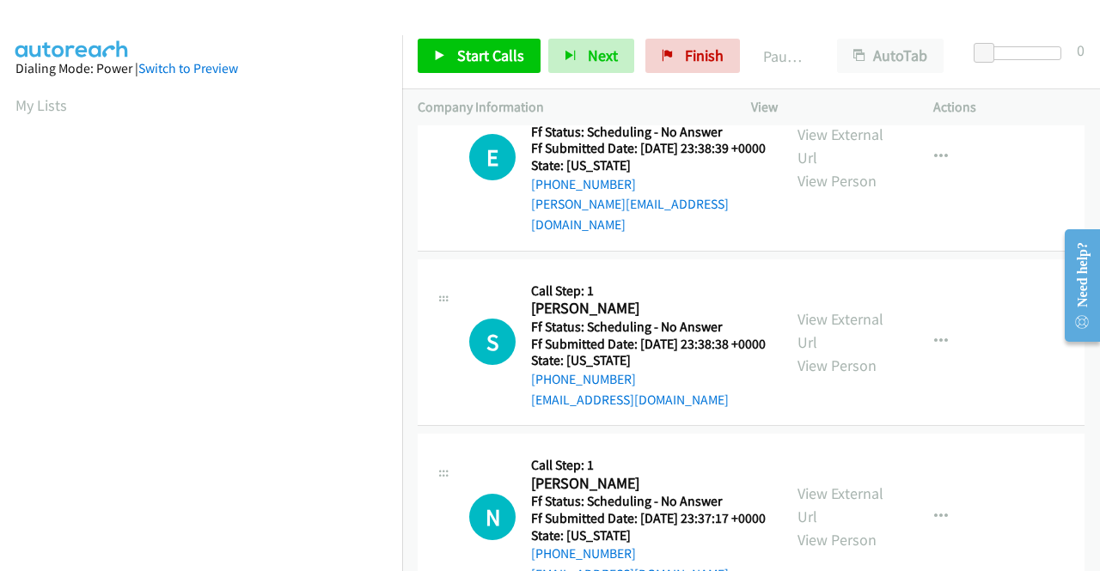
scroll to position [1117, 0]
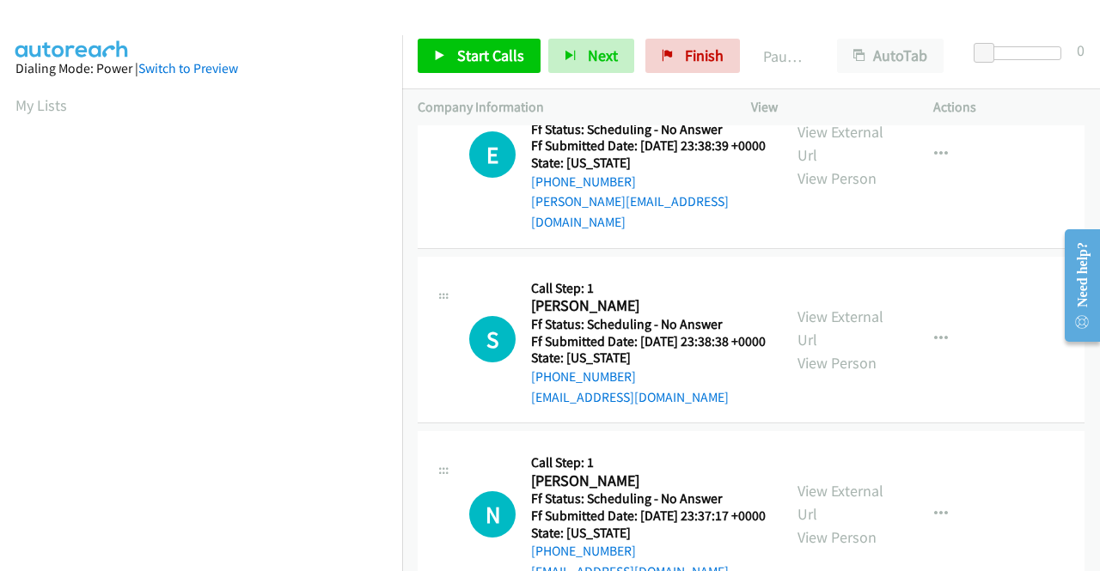
click at [818, 375] on div "View External Url View Person" at bounding box center [841, 340] width 89 height 70
click at [821, 350] on link "View External Url" at bounding box center [840, 328] width 86 height 43
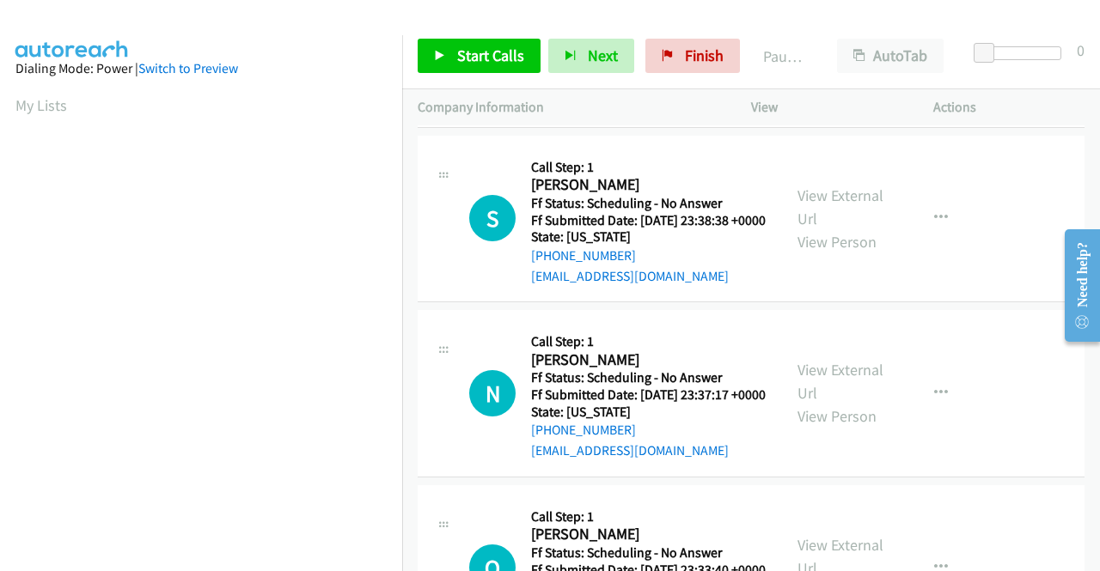
scroll to position [1289, 0]
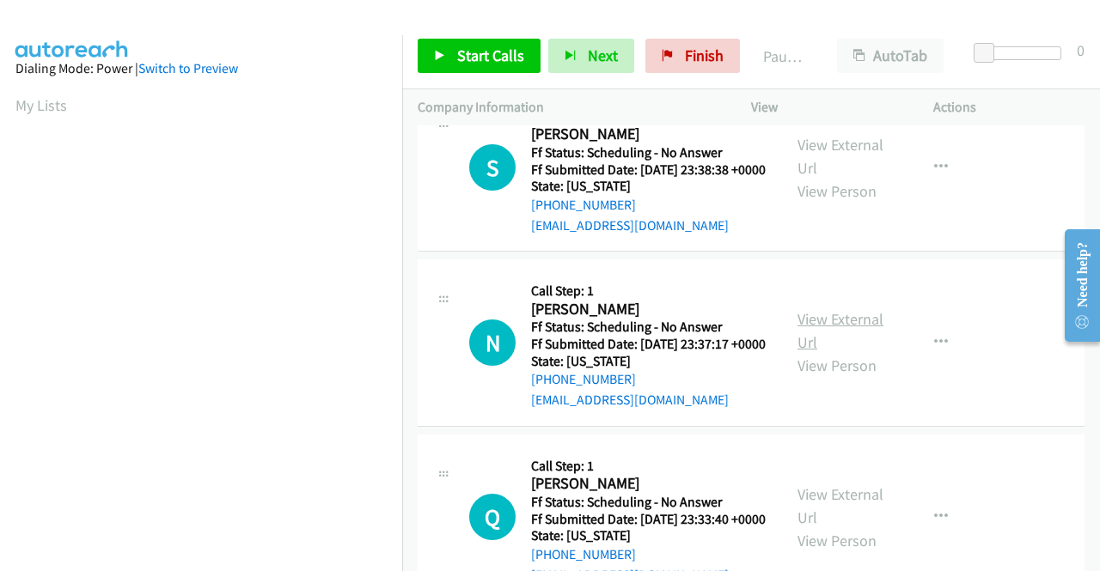
click at [835, 352] on link "View External Url" at bounding box center [840, 330] width 86 height 43
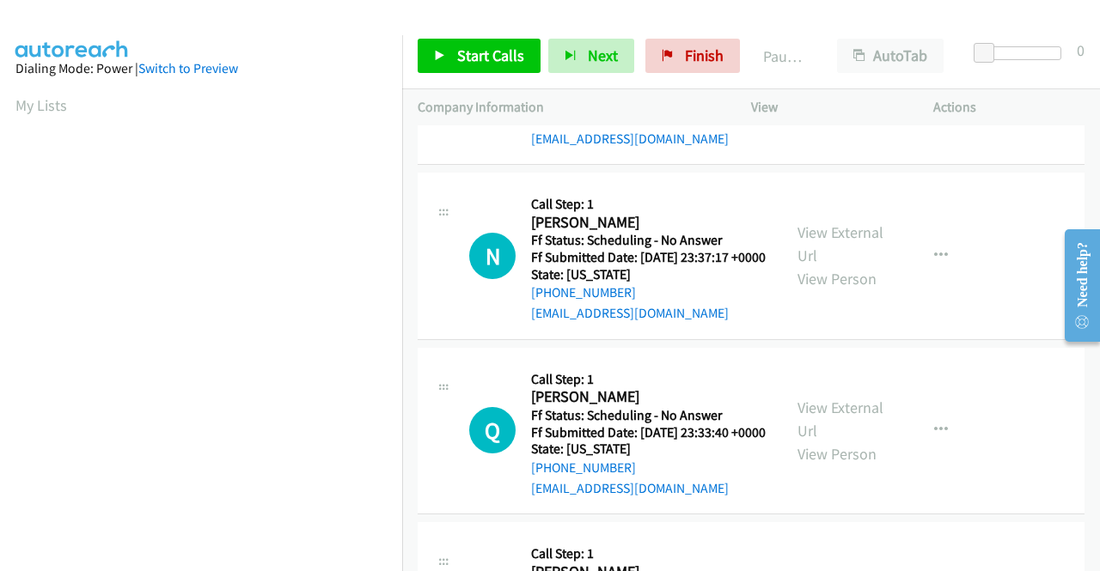
scroll to position [1460, 0]
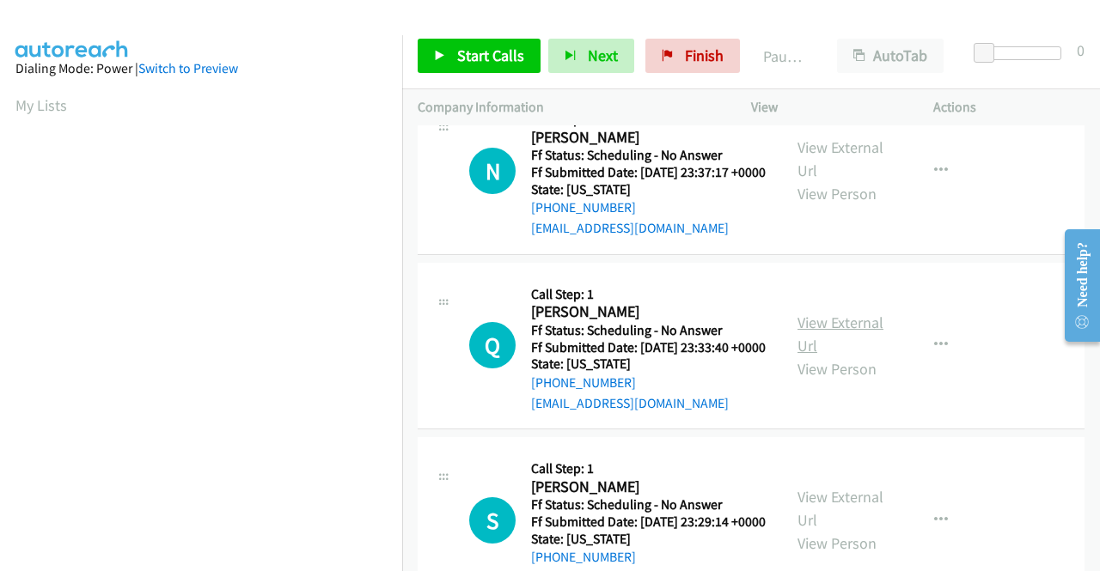
click at [820, 356] on link "View External Url" at bounding box center [840, 334] width 86 height 43
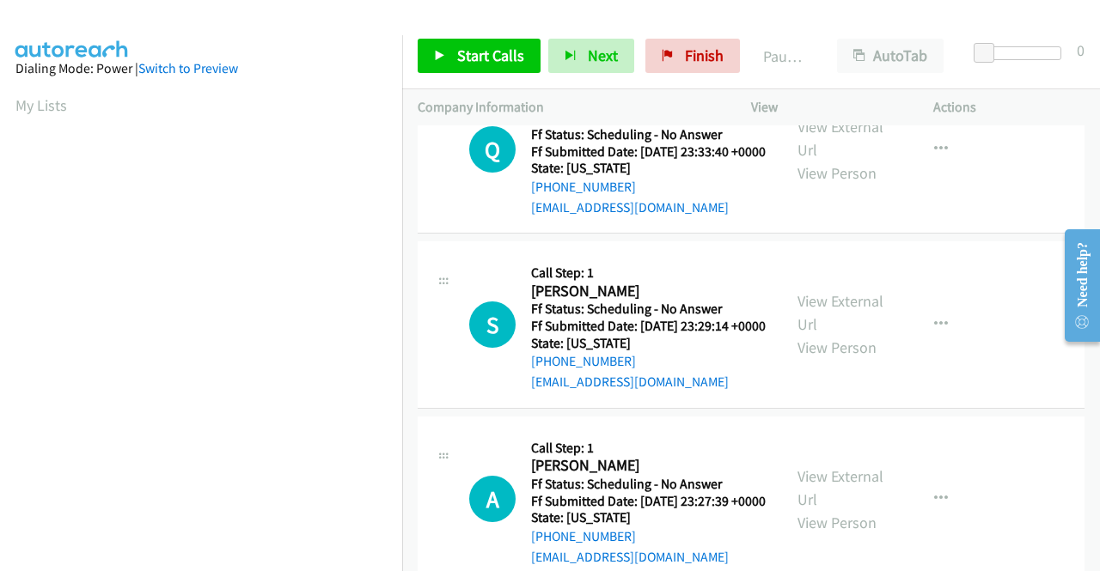
scroll to position [1718, 0]
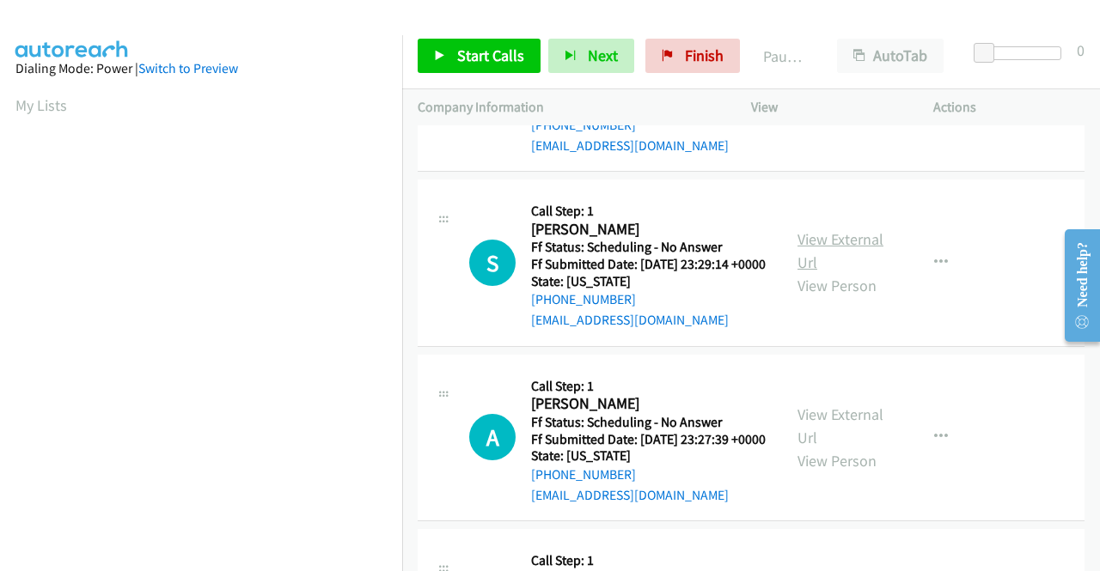
click at [861, 272] on link "View External Url" at bounding box center [840, 250] width 86 height 43
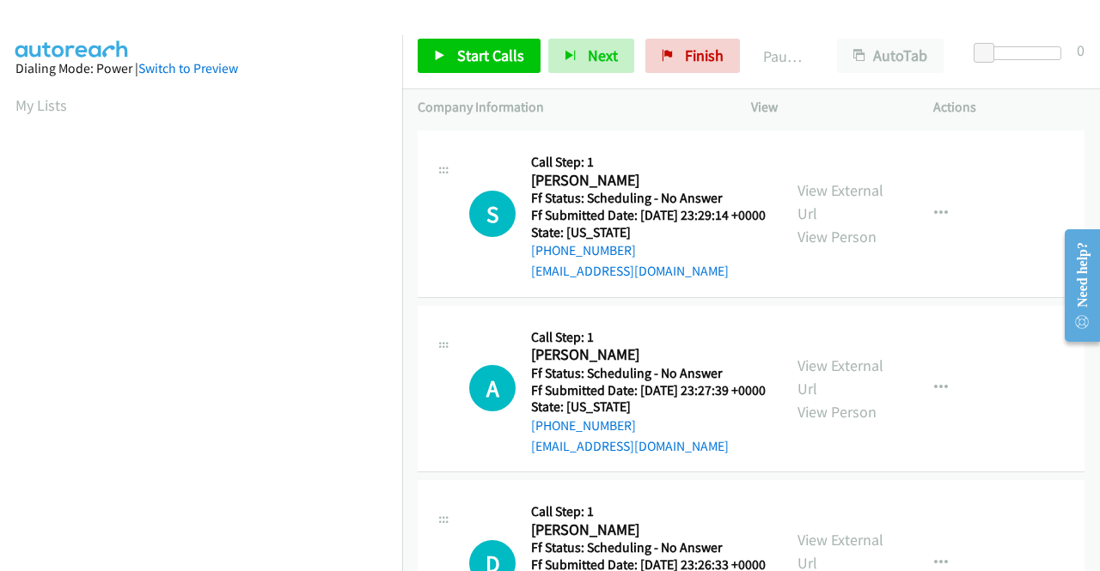
scroll to position [1890, 0]
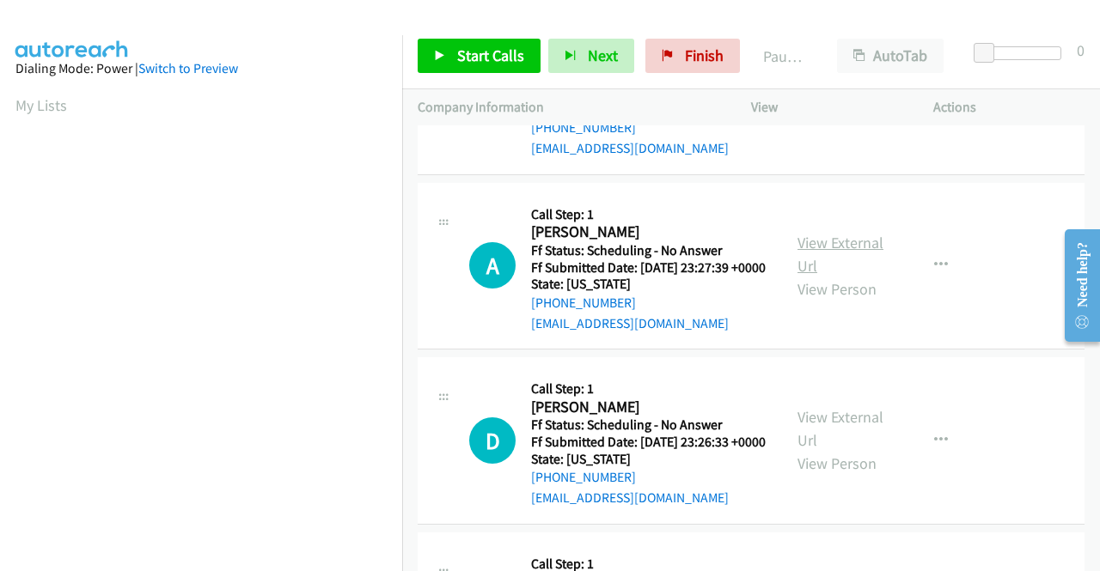
click at [823, 276] on link "View External Url" at bounding box center [840, 254] width 86 height 43
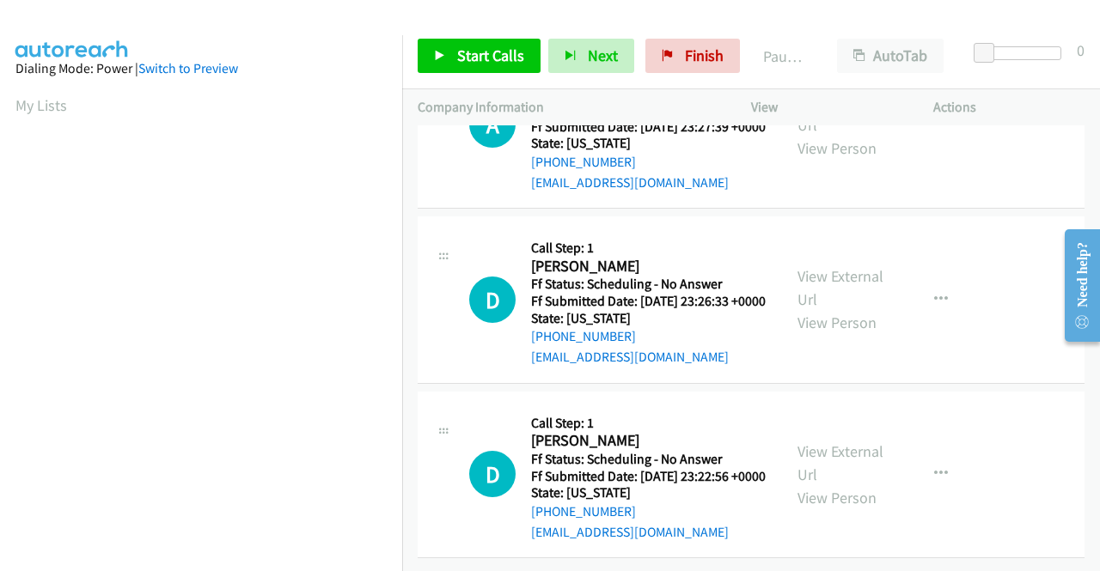
scroll to position [2148, 0]
click at [804, 309] on link "View External Url" at bounding box center [840, 287] width 86 height 43
click at [823, 442] on link "View External Url" at bounding box center [840, 463] width 86 height 43
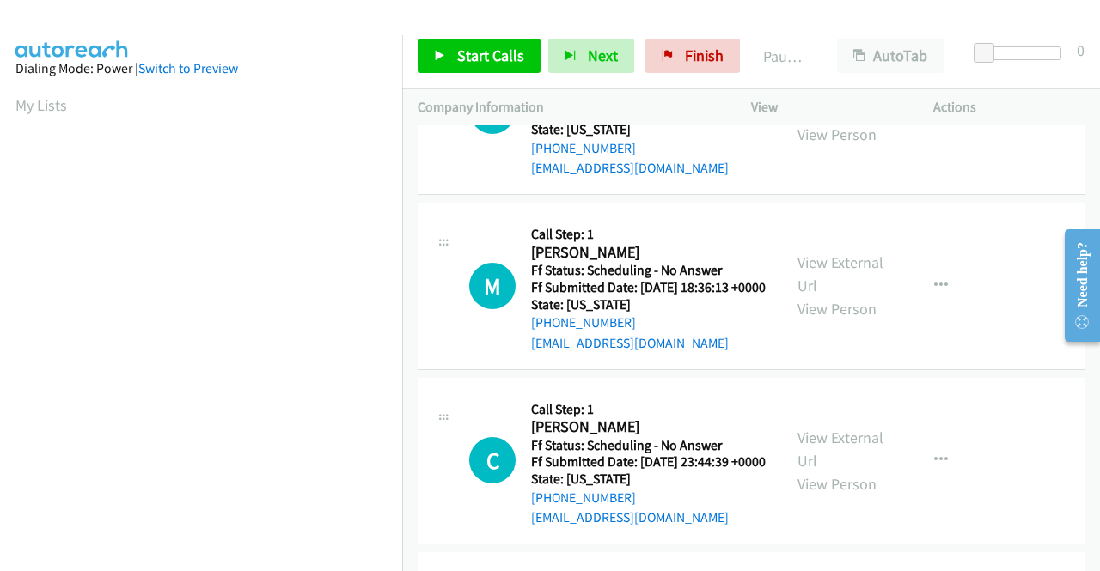
scroll to position [0, 0]
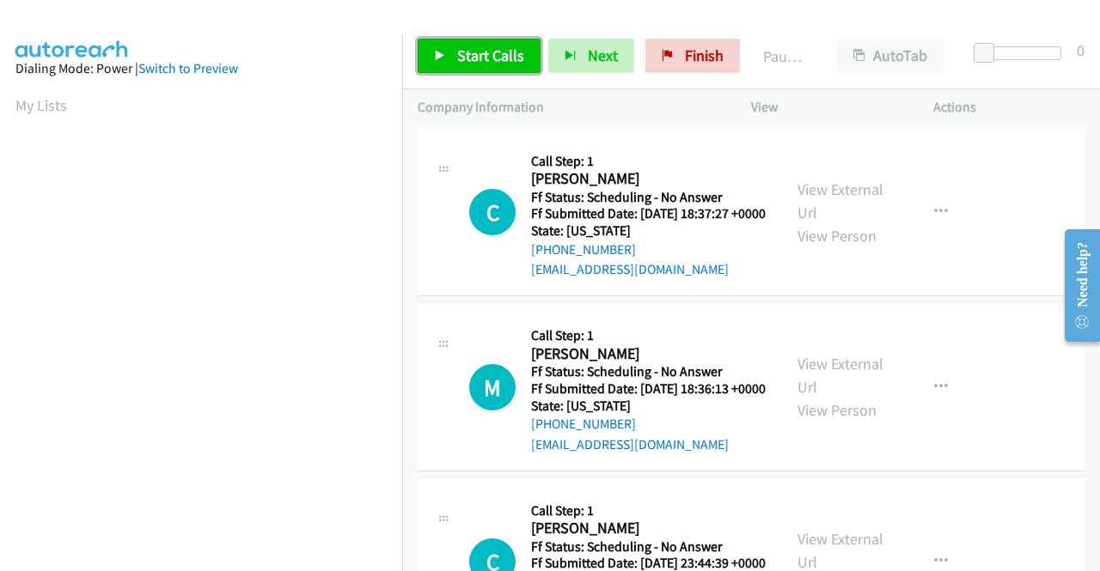
click at [497, 54] on span "Start Calls" at bounding box center [490, 56] width 67 height 20
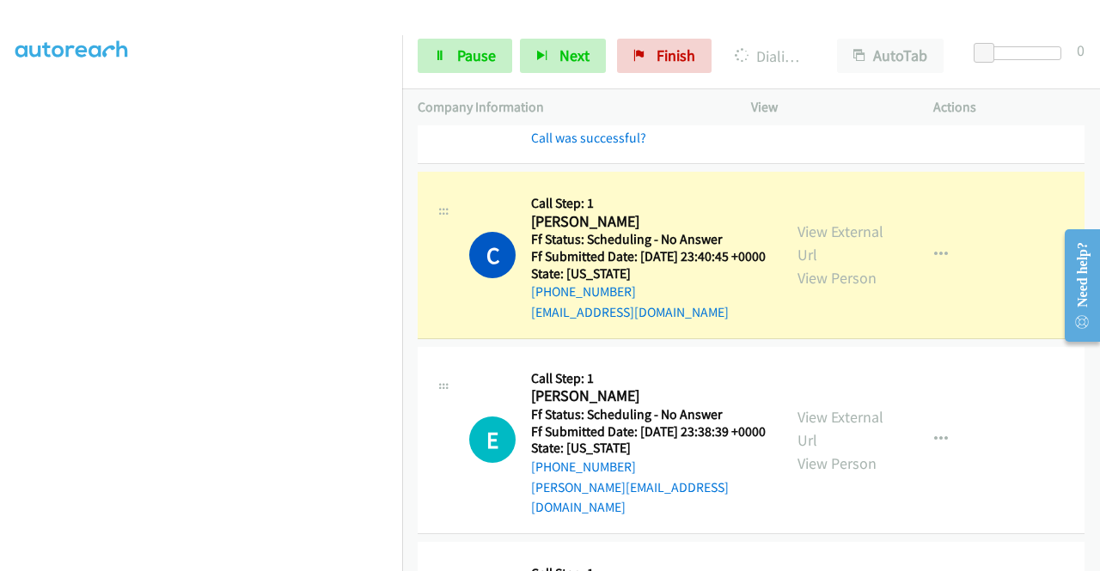
scroll to position [1049, 0]
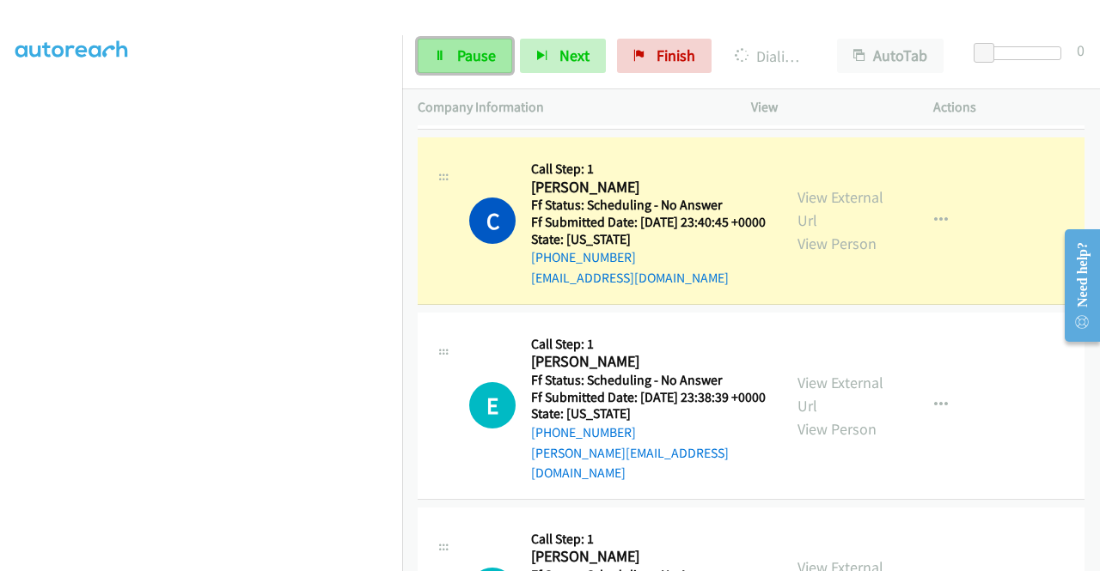
click at [491, 48] on span "Pause" at bounding box center [476, 56] width 39 height 20
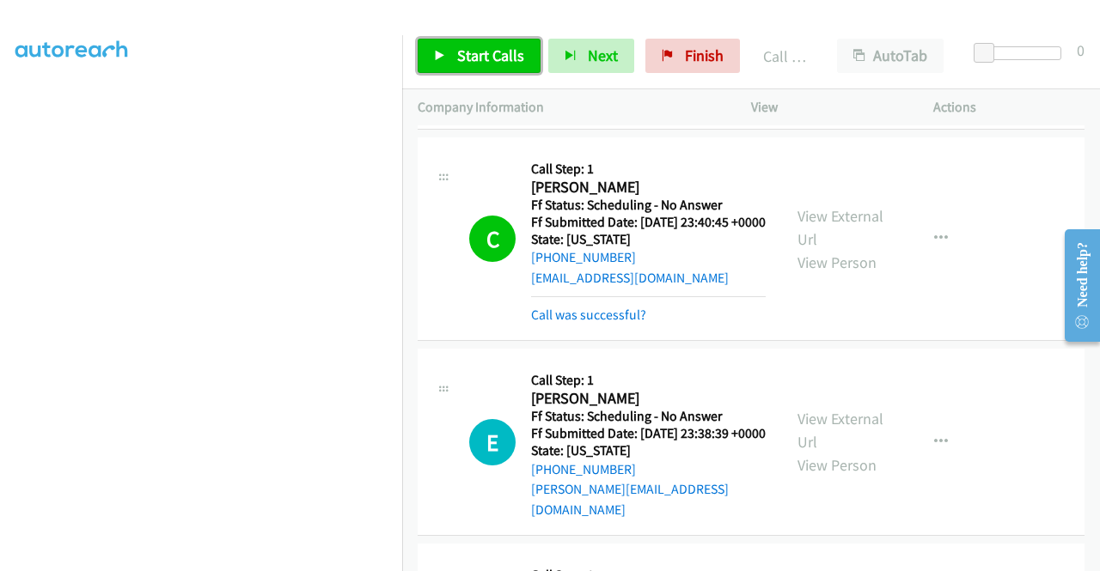
click at [491, 56] on span "Start Calls" at bounding box center [490, 56] width 67 height 20
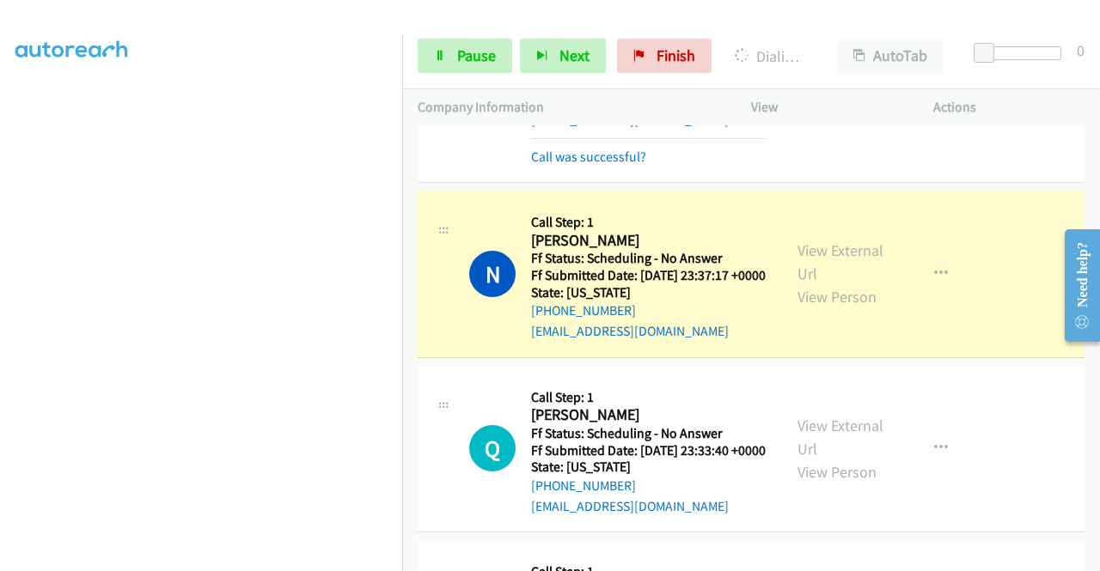
scroll to position [1736, 0]
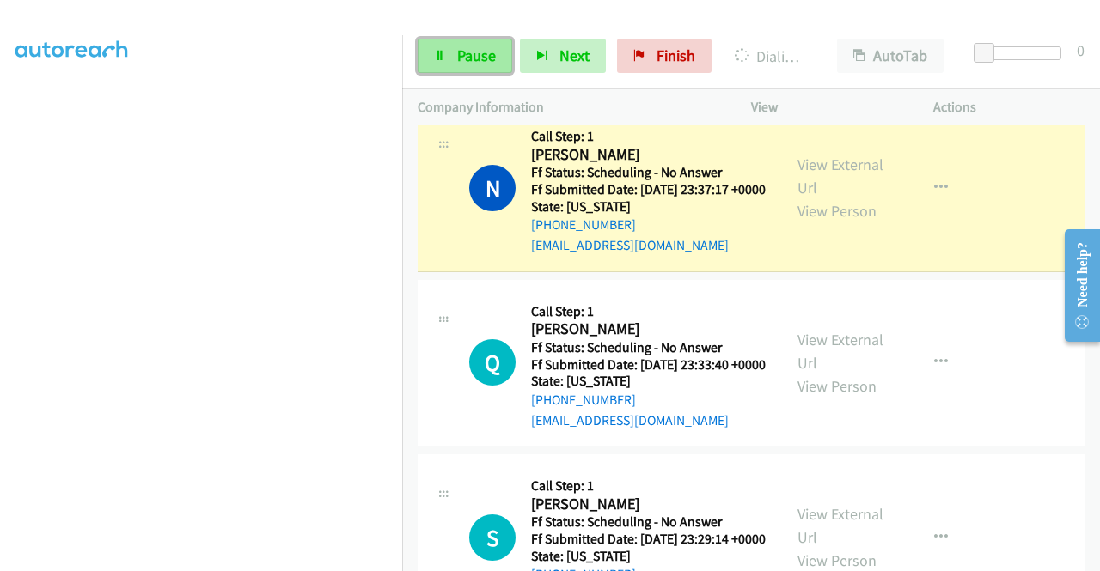
click at [440, 51] on icon at bounding box center [440, 57] width 12 height 12
